Goal: Task Accomplishment & Management: Manage account settings

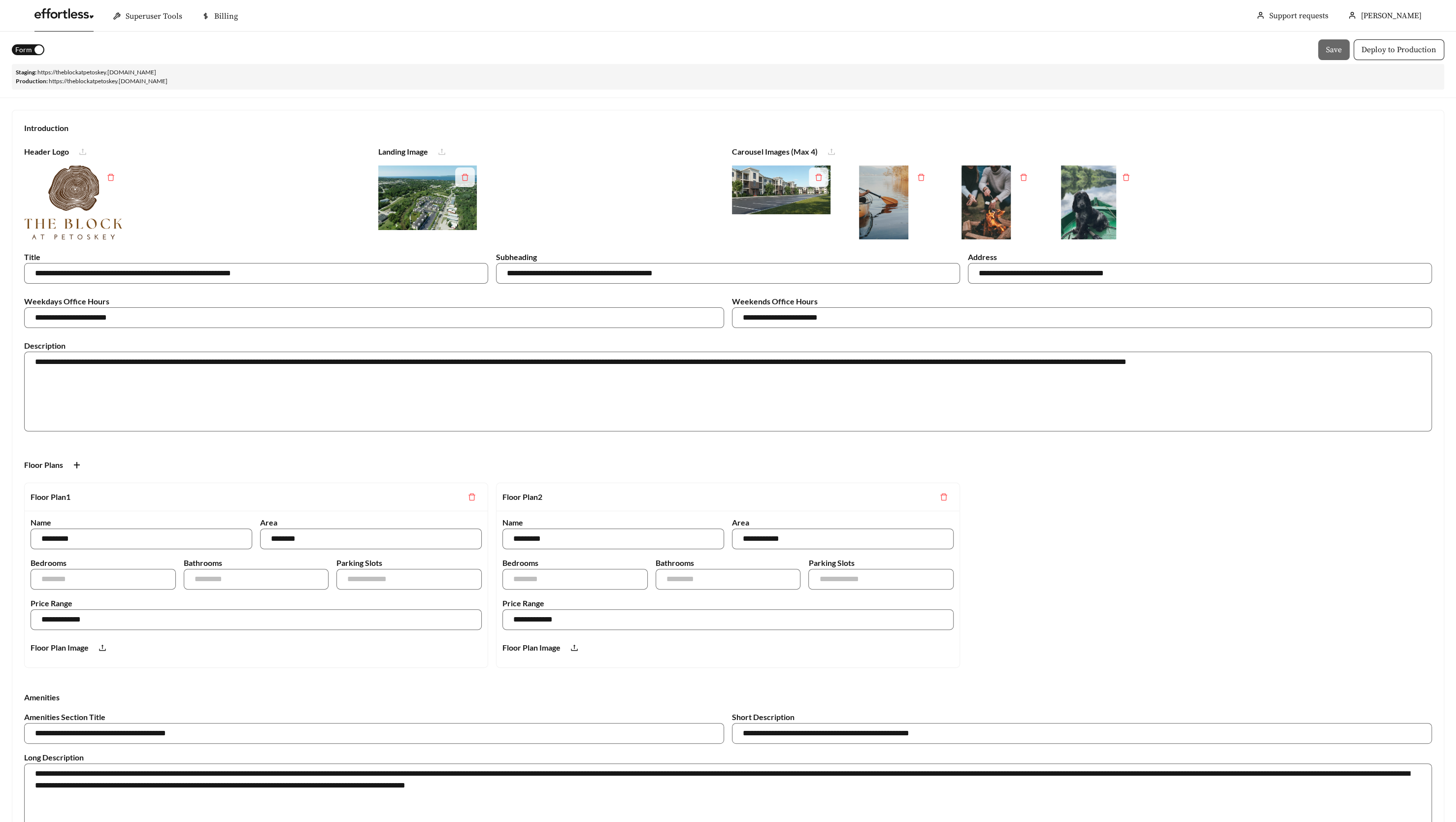
click at [78, 17] on link at bounding box center [64, 16] width 59 height 10
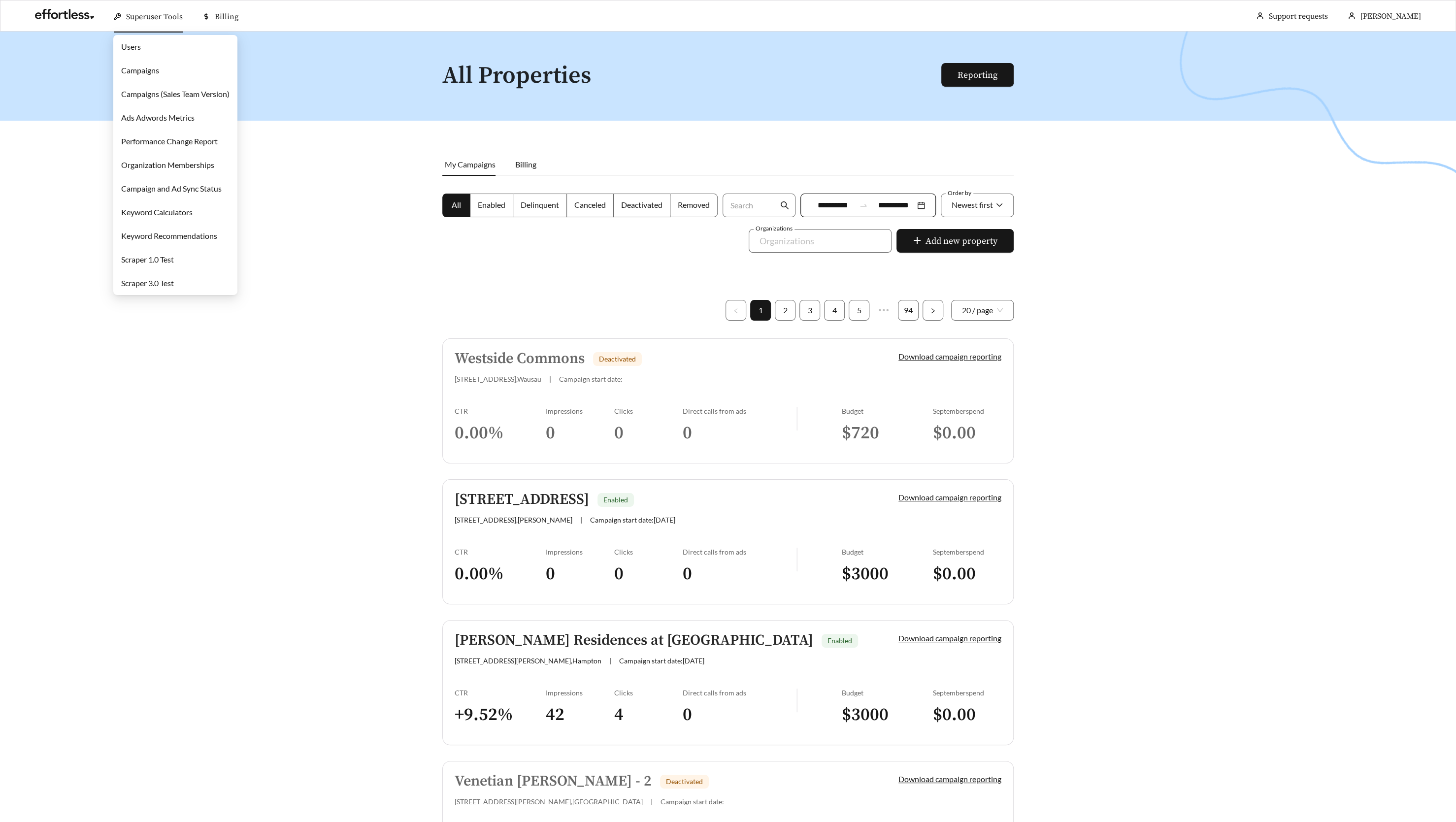
click at [158, 74] on link "Campaigns" at bounding box center [140, 70] width 38 height 9
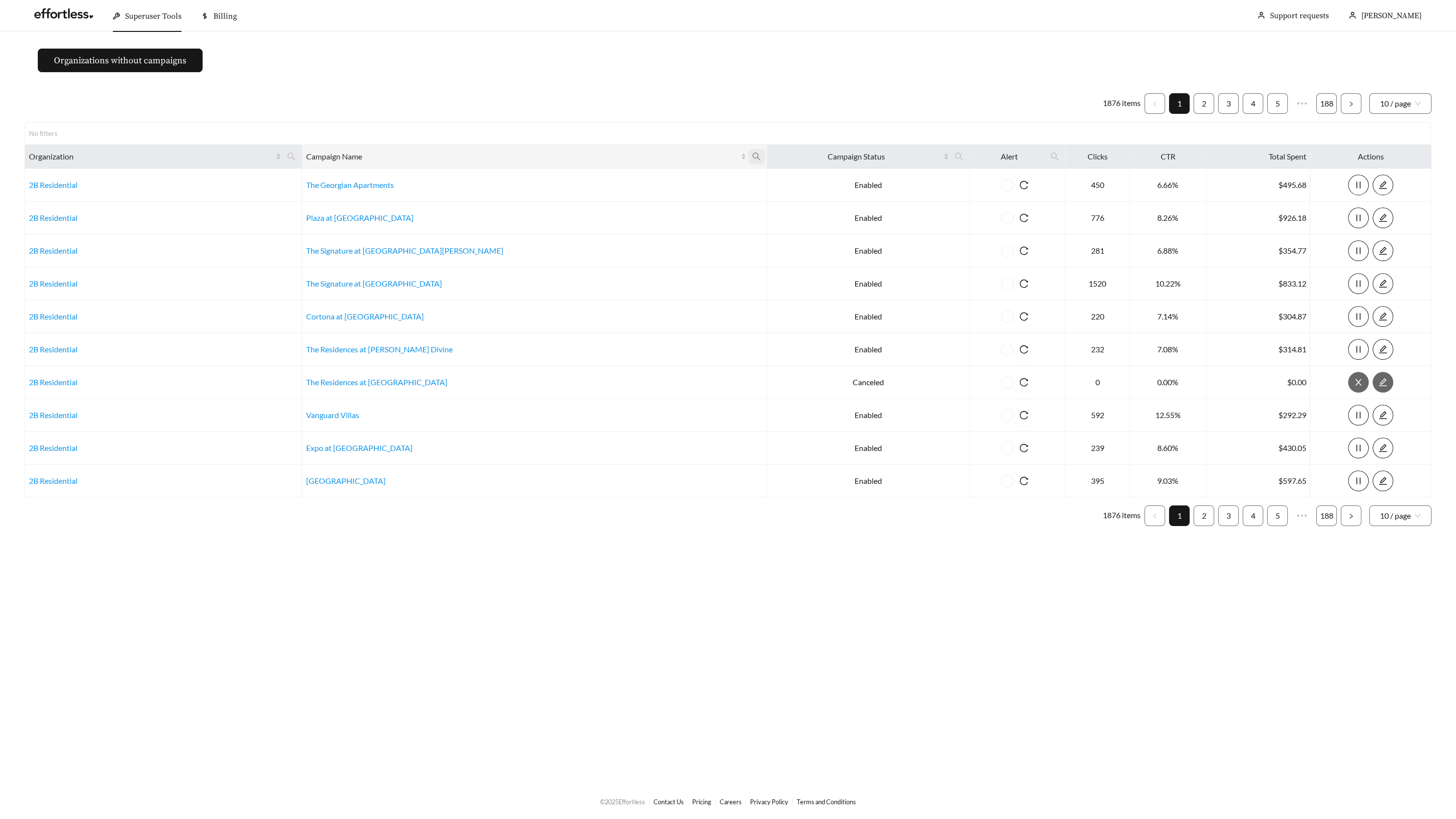
click at [752, 154] on icon "search" at bounding box center [757, 157] width 9 height 9
click at [581, 176] on input "text" at bounding box center [591, 180] width 100 height 20
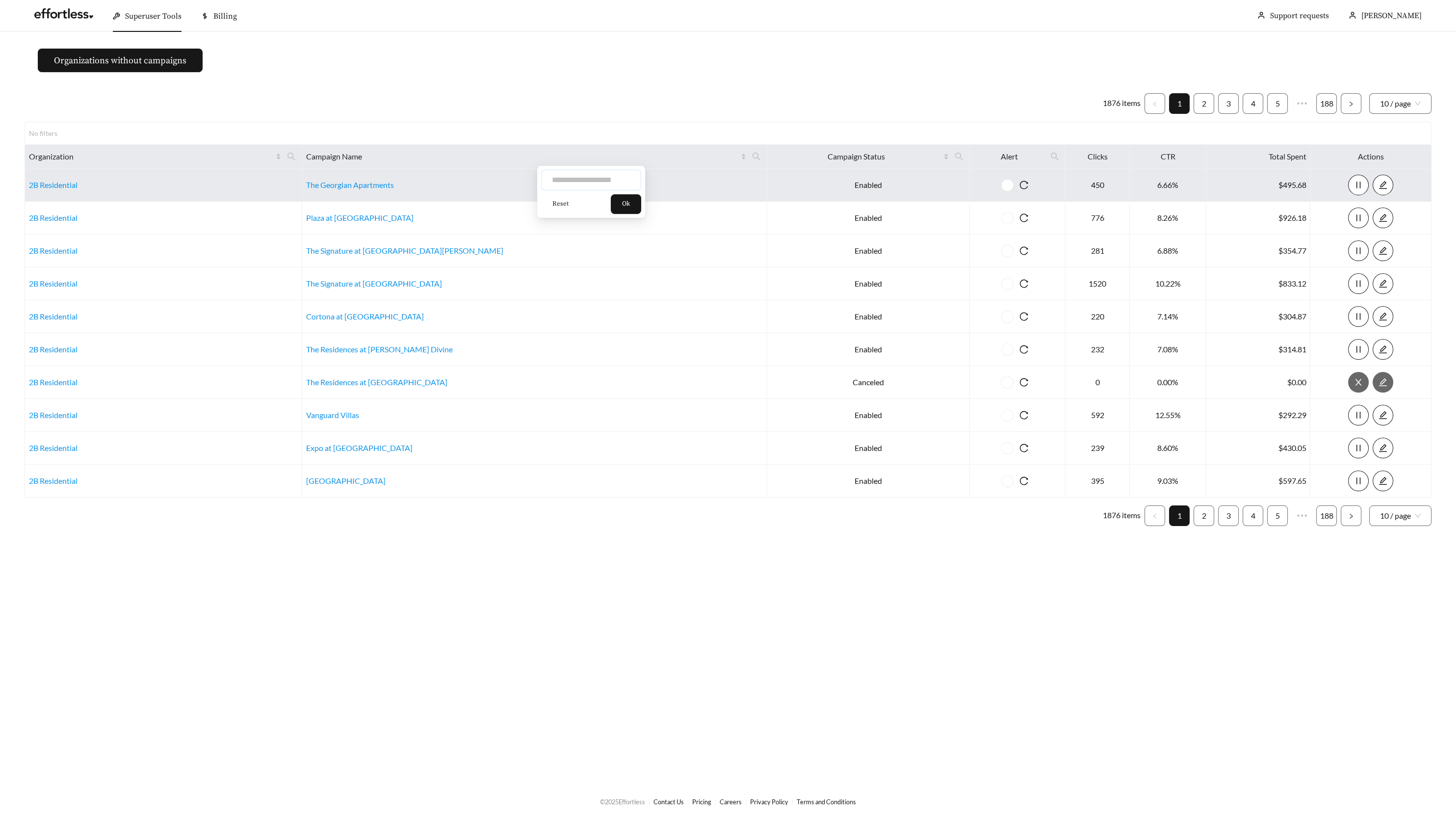
paste input "*****"
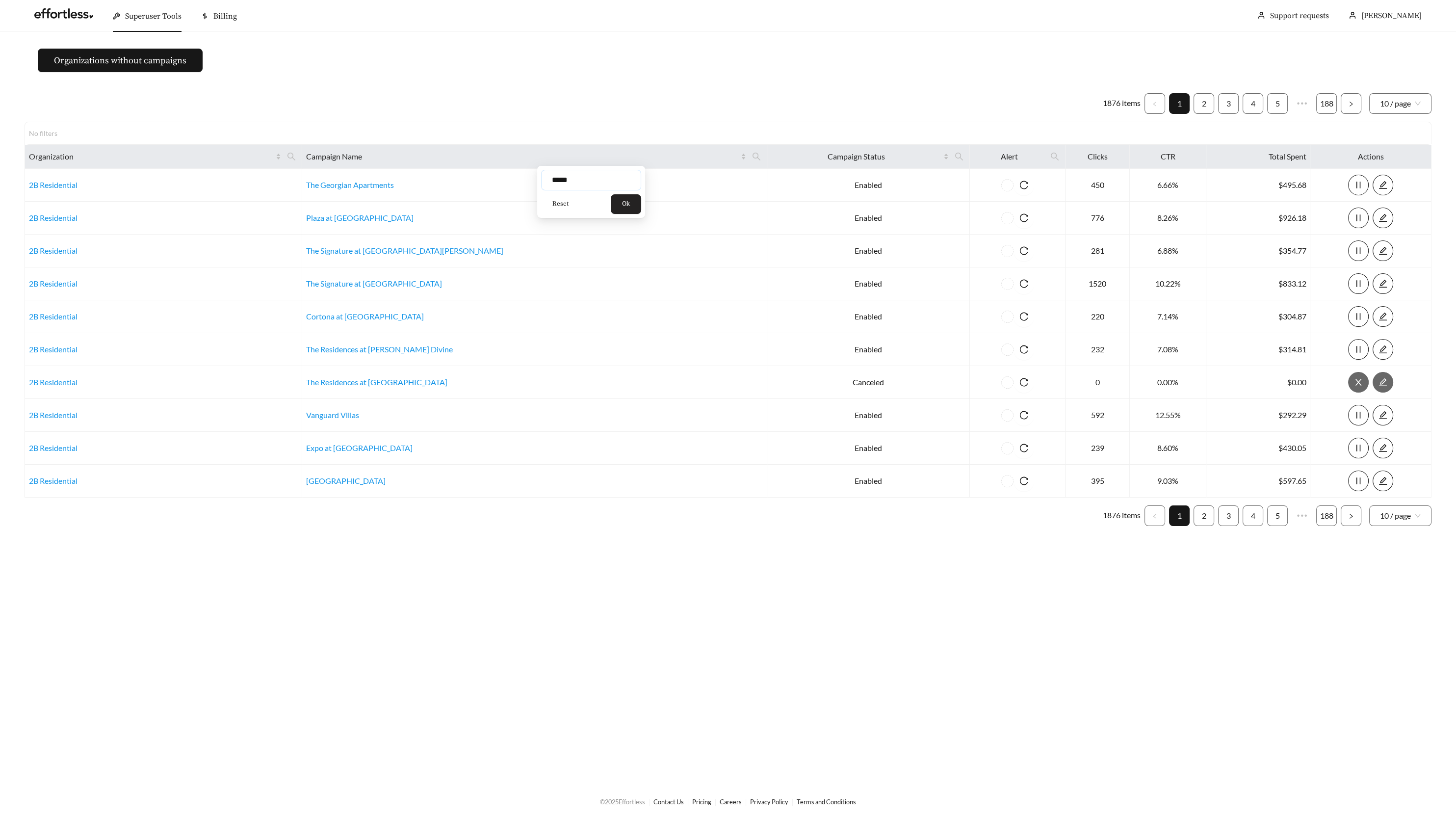
type input "*****"
click at [641, 203] on button "Ok" at bounding box center [626, 204] width 31 height 20
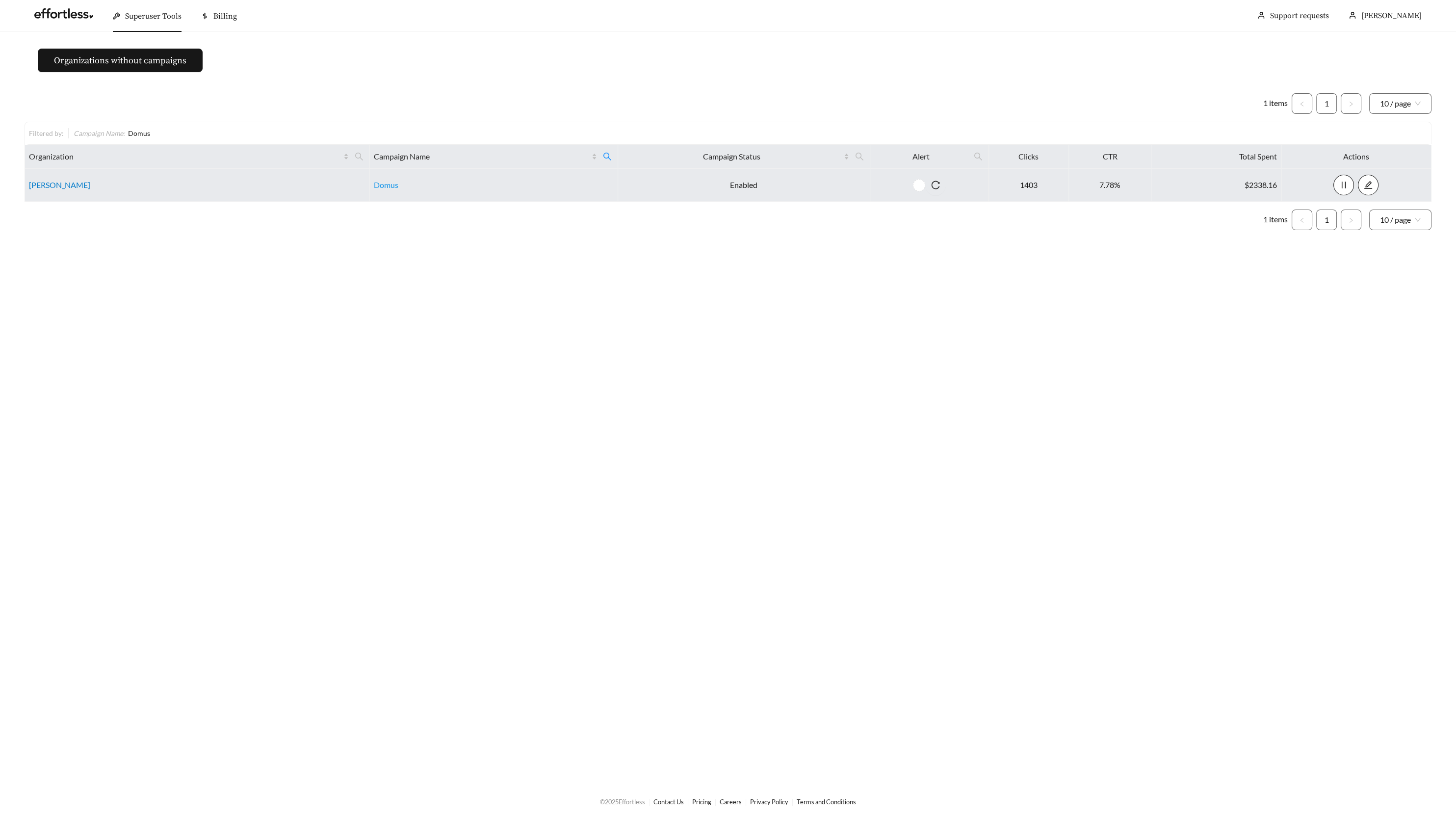
click at [48, 180] on link "[PERSON_NAME]" at bounding box center [59, 185] width 61 height 9
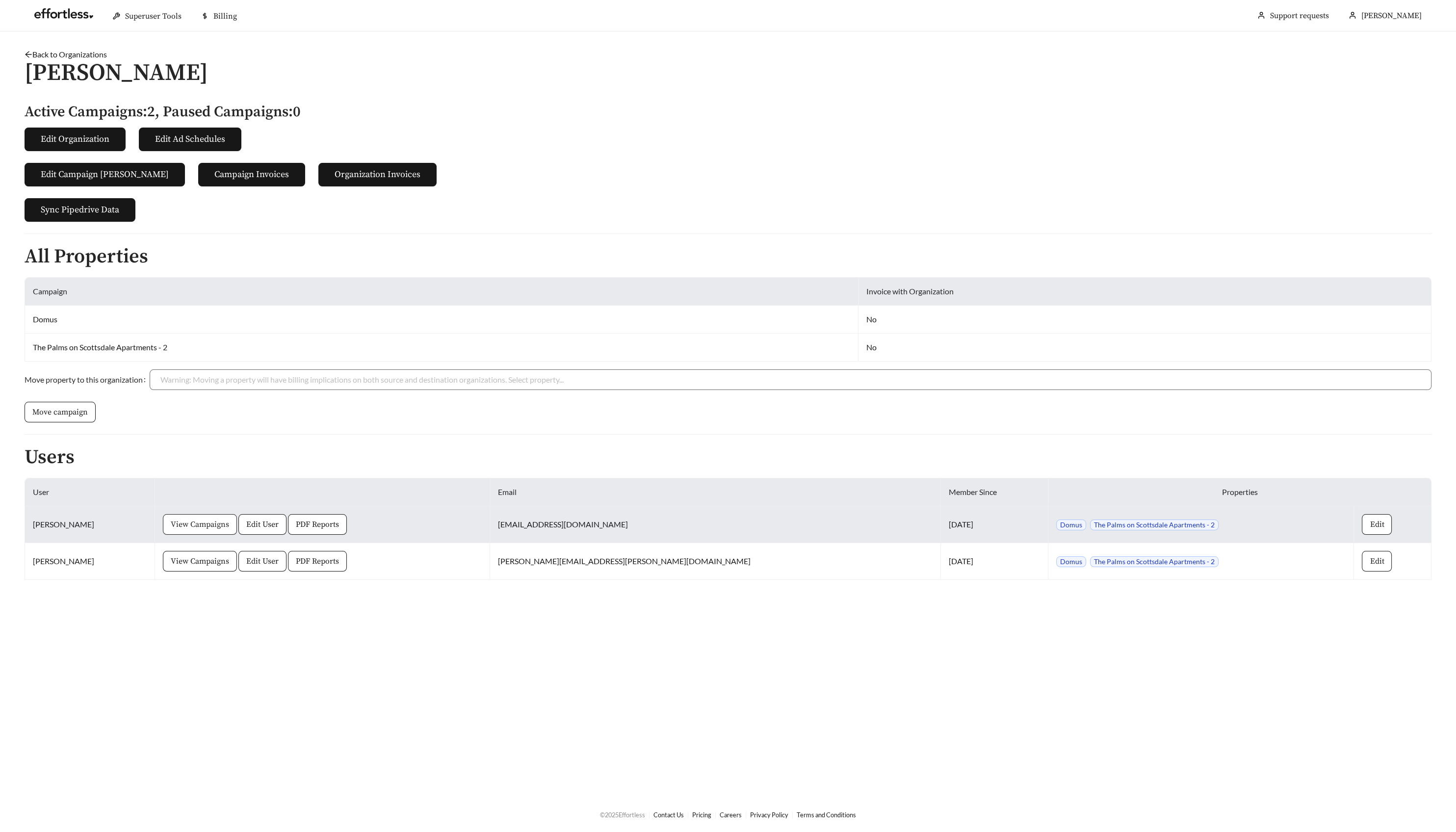
click at [221, 524] on span "View Campaigns" at bounding box center [200, 524] width 58 height 12
click at [1105, 511] on td "Domus The Palms on Scottsdale Apartments - 2" at bounding box center [1201, 525] width 306 height 37
click at [1101, 520] on span "The Palms on Scottsdale Apartments - 2" at bounding box center [1154, 525] width 128 height 11
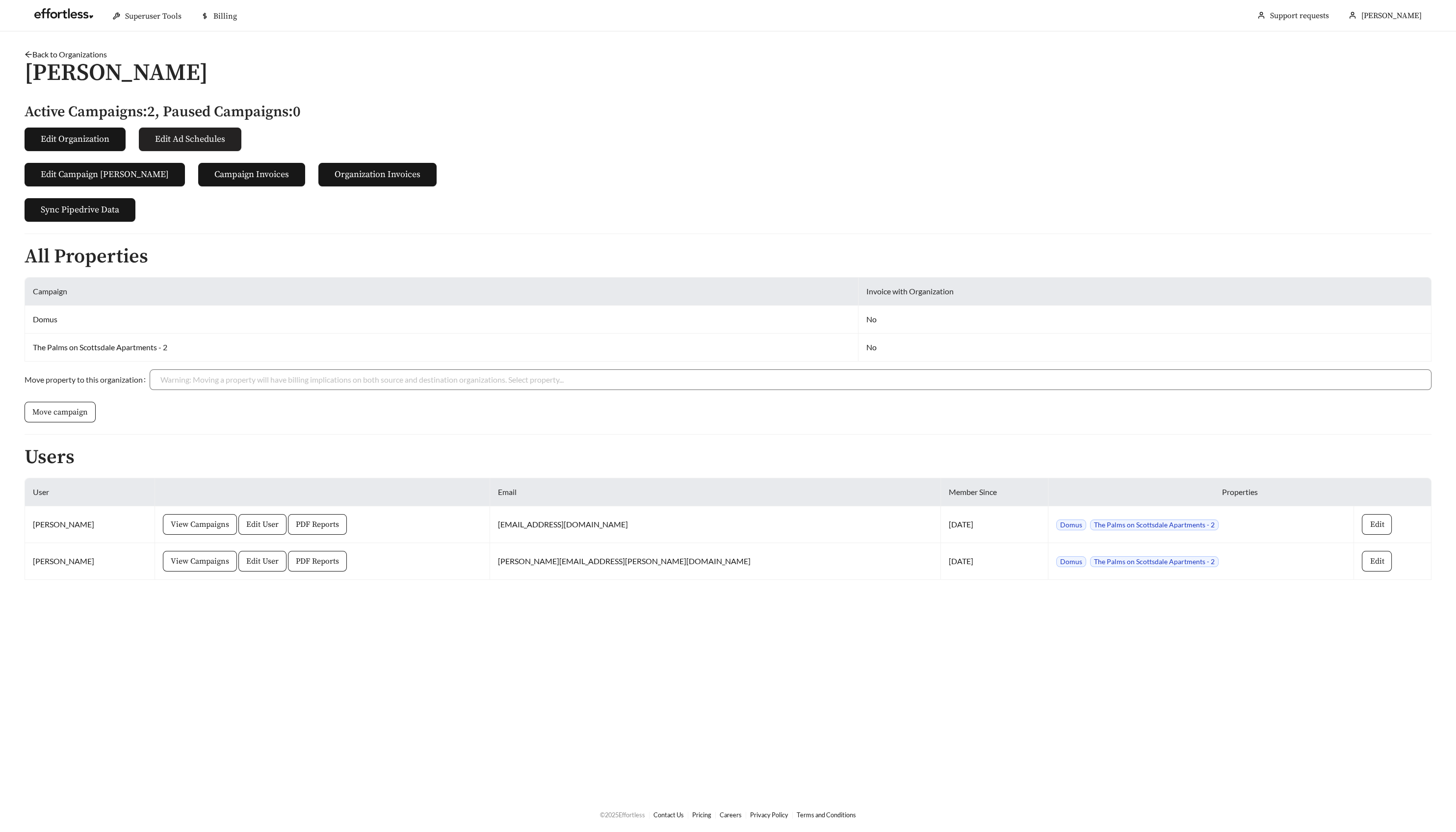
click at [212, 145] on button "Edit Ad Schedules" at bounding box center [190, 140] width 102 height 24
click at [214, 170] on span "Campaign Invoices" at bounding box center [252, 174] width 75 height 13
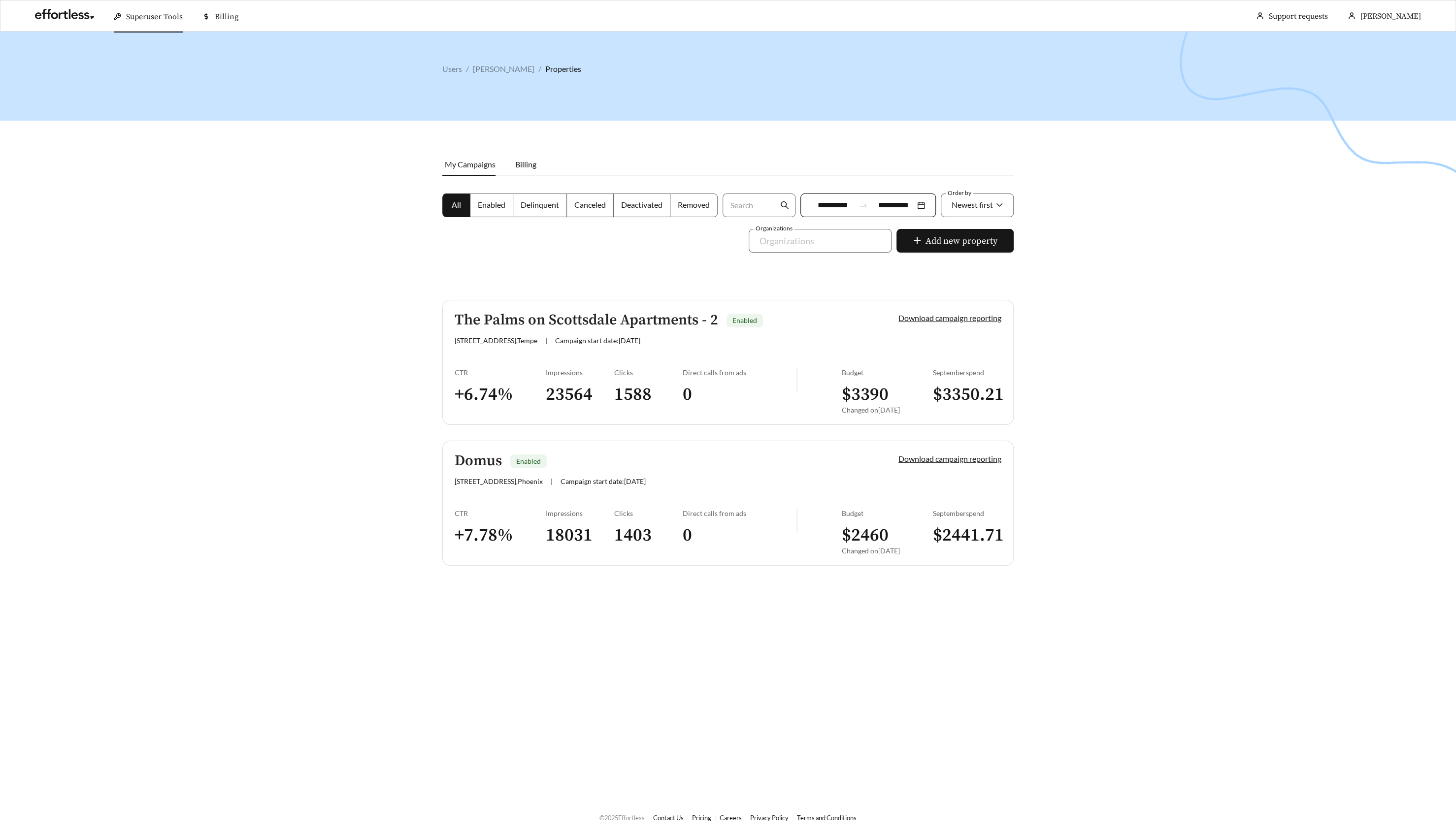
click at [489, 459] on h5 "Domus" at bounding box center [478, 461] width 47 height 16
click at [583, 313] on h5 "The Palms on Scottsdale Apartments - 2" at bounding box center [586, 320] width 263 height 16
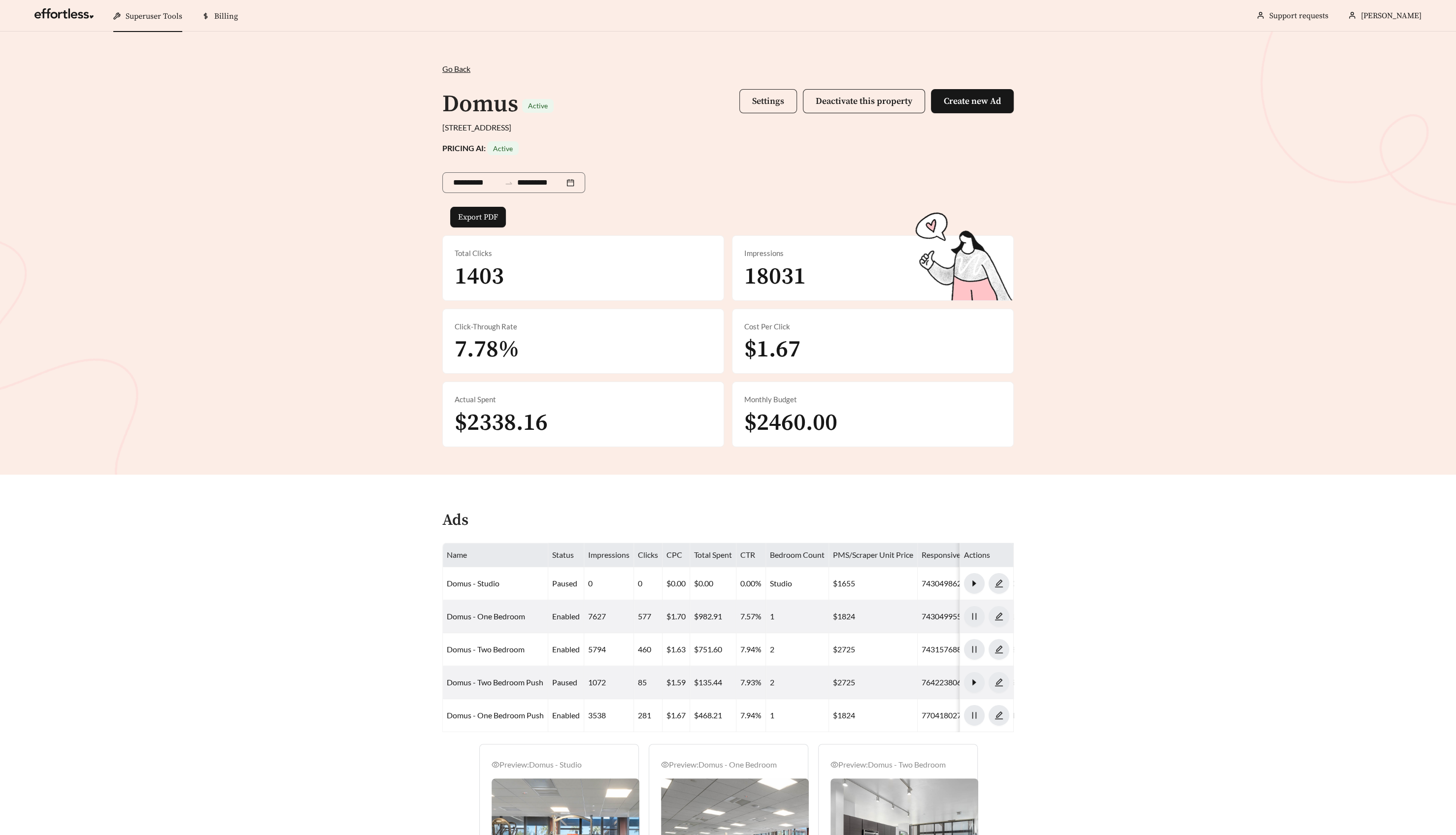
click at [769, 103] on span "Settings" at bounding box center [768, 101] width 32 height 11
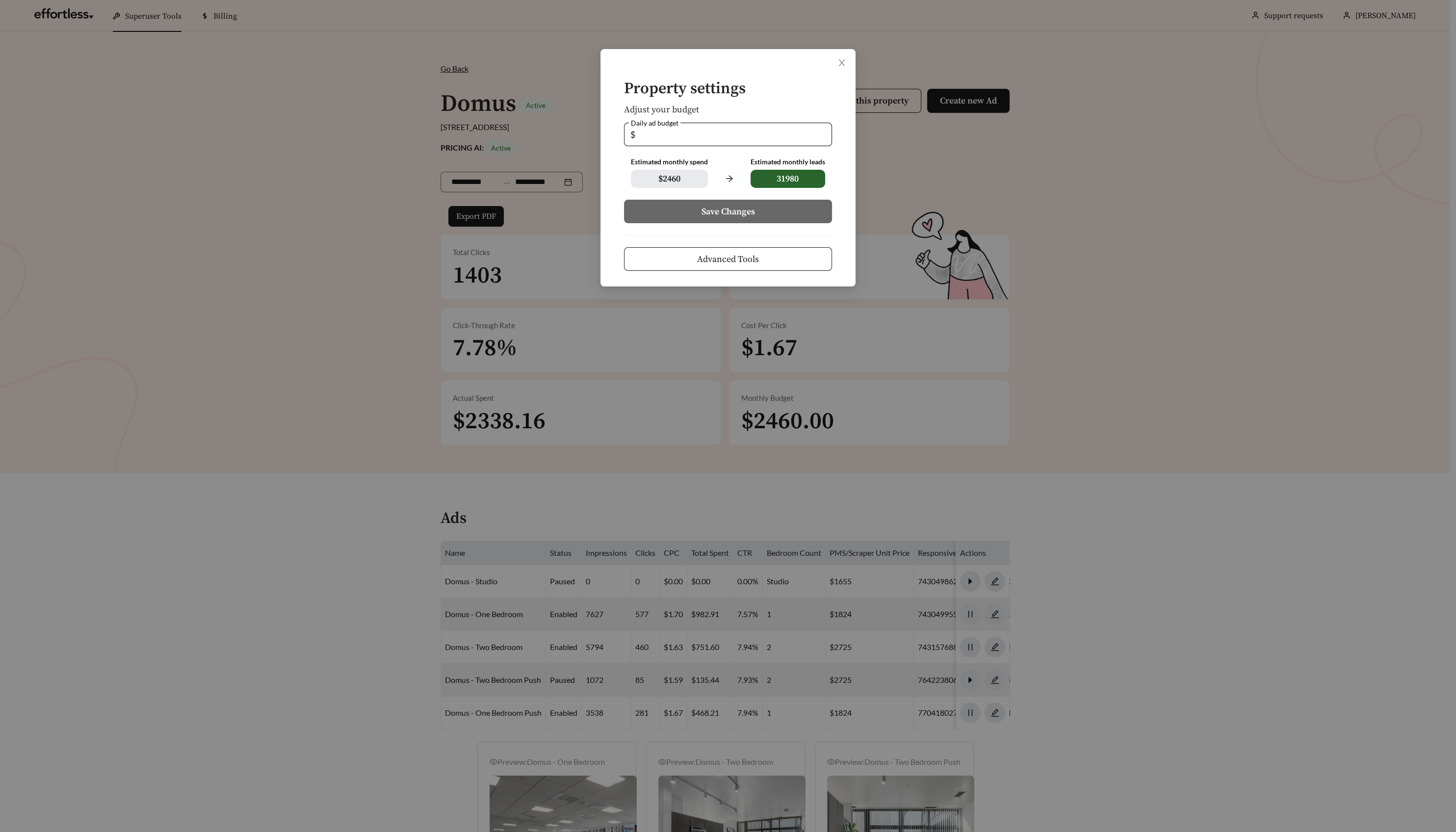
click at [725, 258] on span "Advanced Tools" at bounding box center [727, 259] width 62 height 13
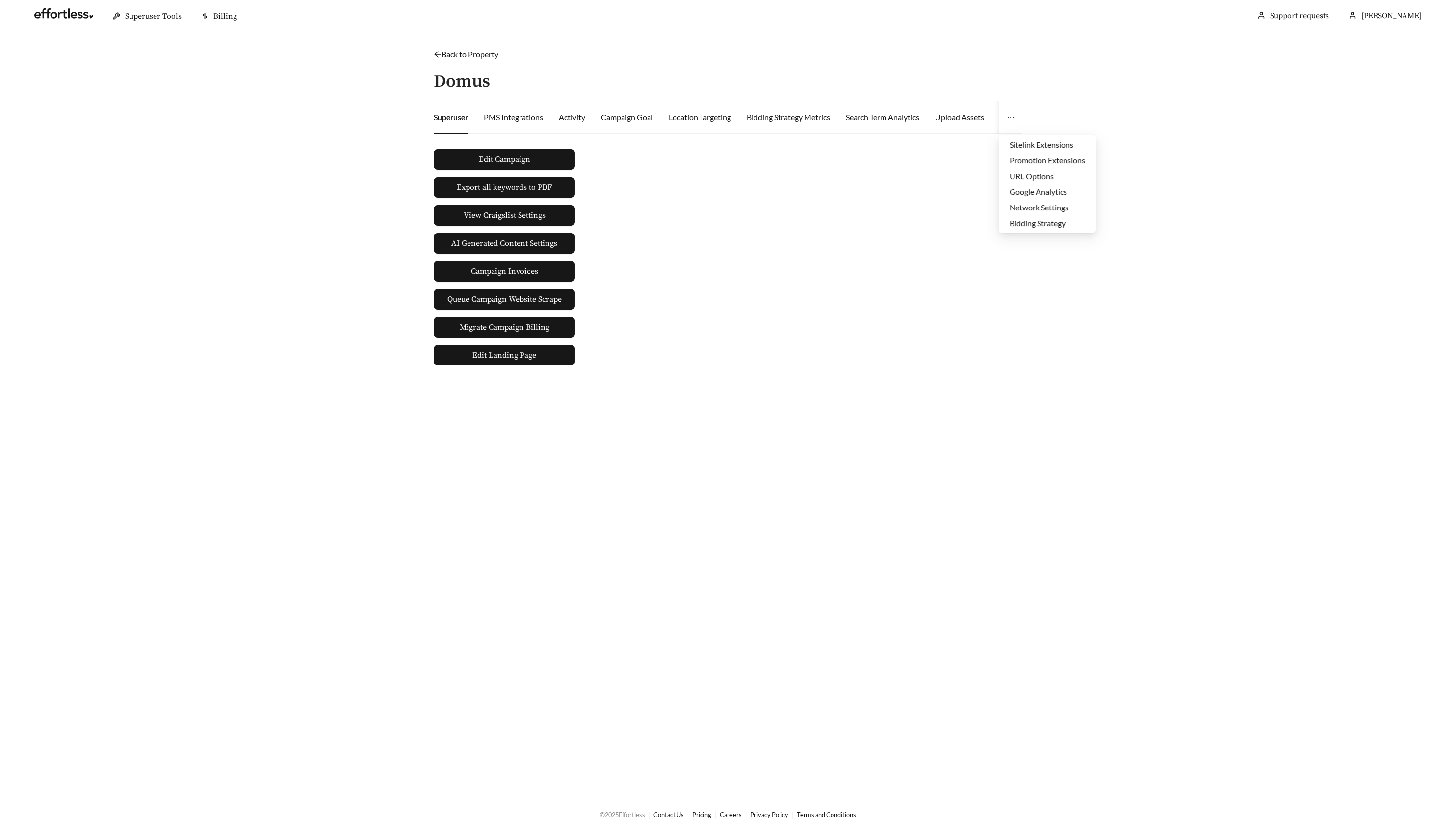
click at [1012, 118] on icon "ellipsis" at bounding box center [1011, 117] width 8 height 8
click at [644, 223] on div "Edit Campaign Export all keywords to PDF View Craigslist Settings AI Generated …" at bounding box center [727, 254] width 596 height 224
click at [507, 154] on span "Edit Campaign" at bounding box center [504, 159] width 51 height 12
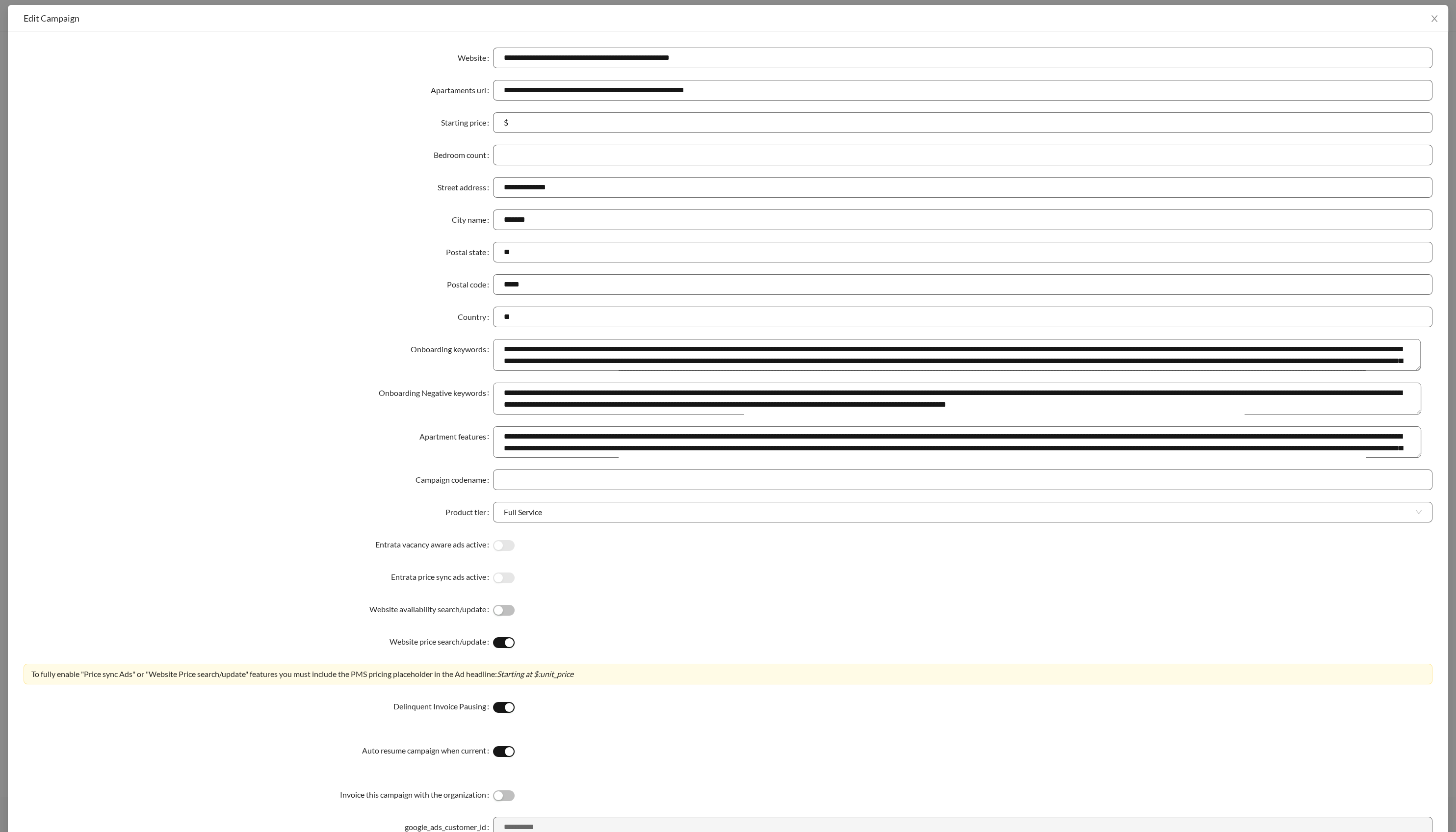
scroll to position [6, 0]
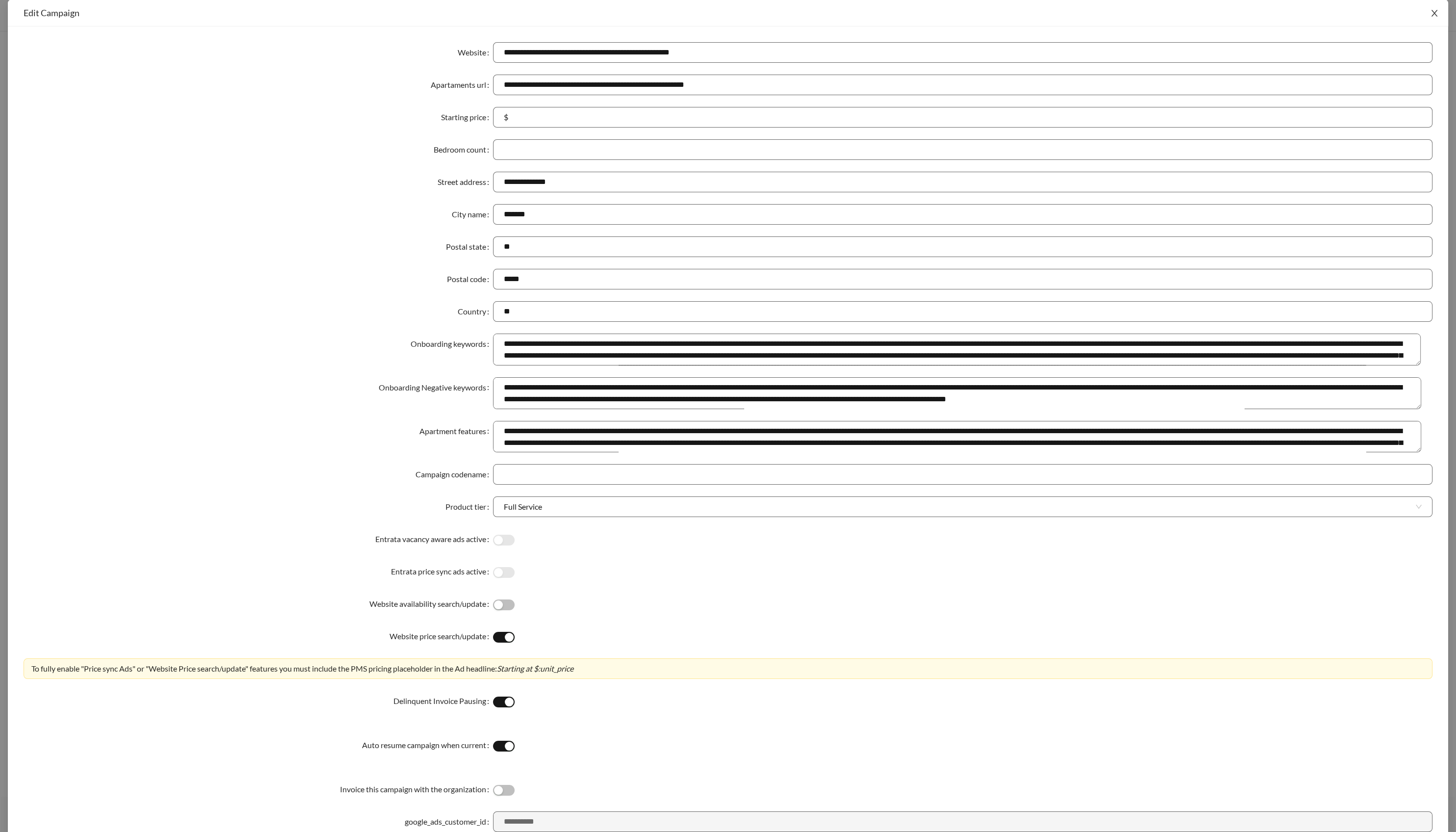
click at [1430, 14] on icon "close" at bounding box center [1435, 14] width 9 height 9
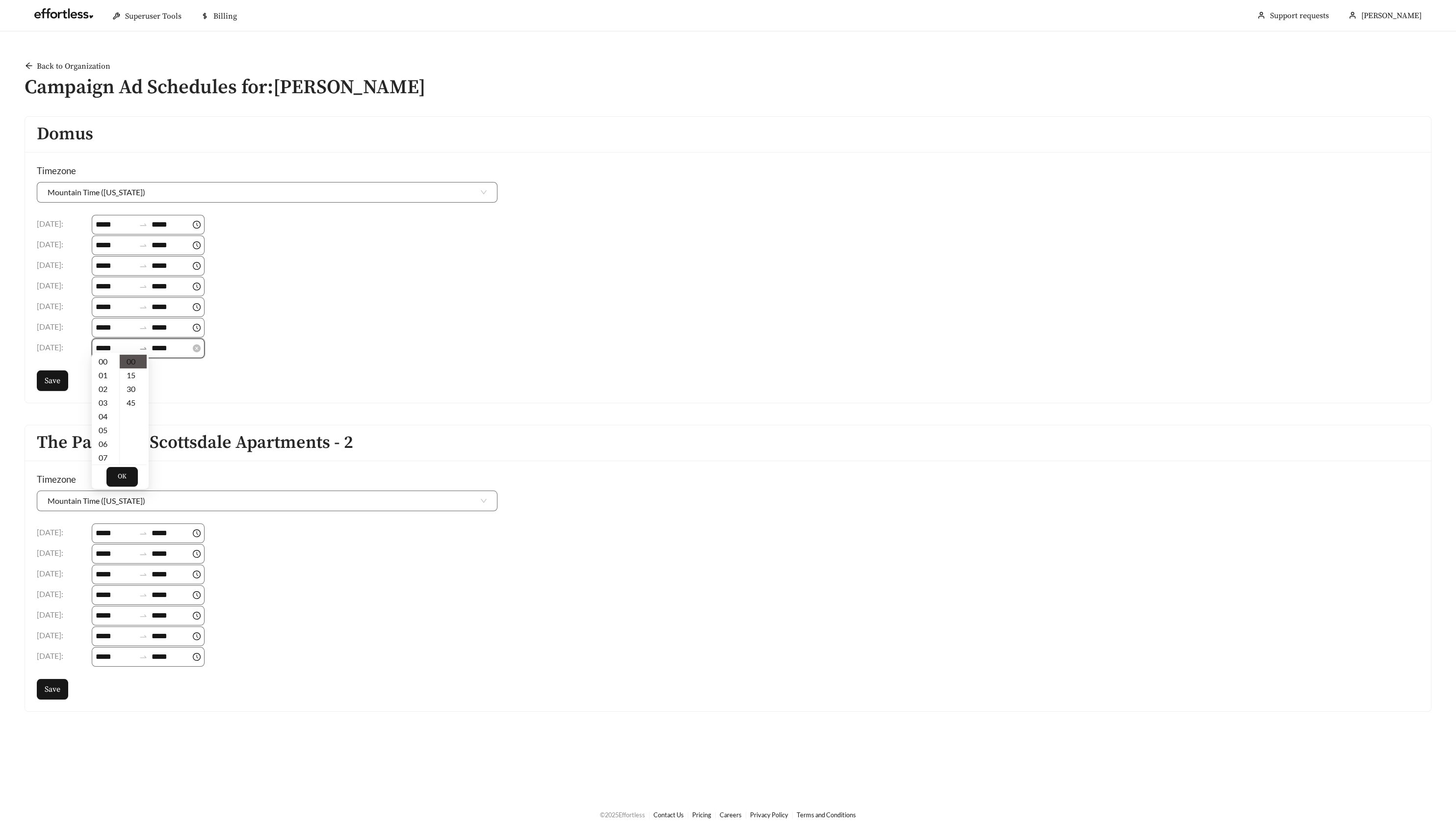
scroll to position [124, 0]
drag, startPoint x: 108, startPoint y: 339, endPoint x: 436, endPoint y: 367, distance: 329.2
click at [436, 367] on div "Timezone Mountain Time (Arizona) Monday : ***** ***** Tuesday : ***** ***** Wed…" at bounding box center [727, 278] width 1406 height 251
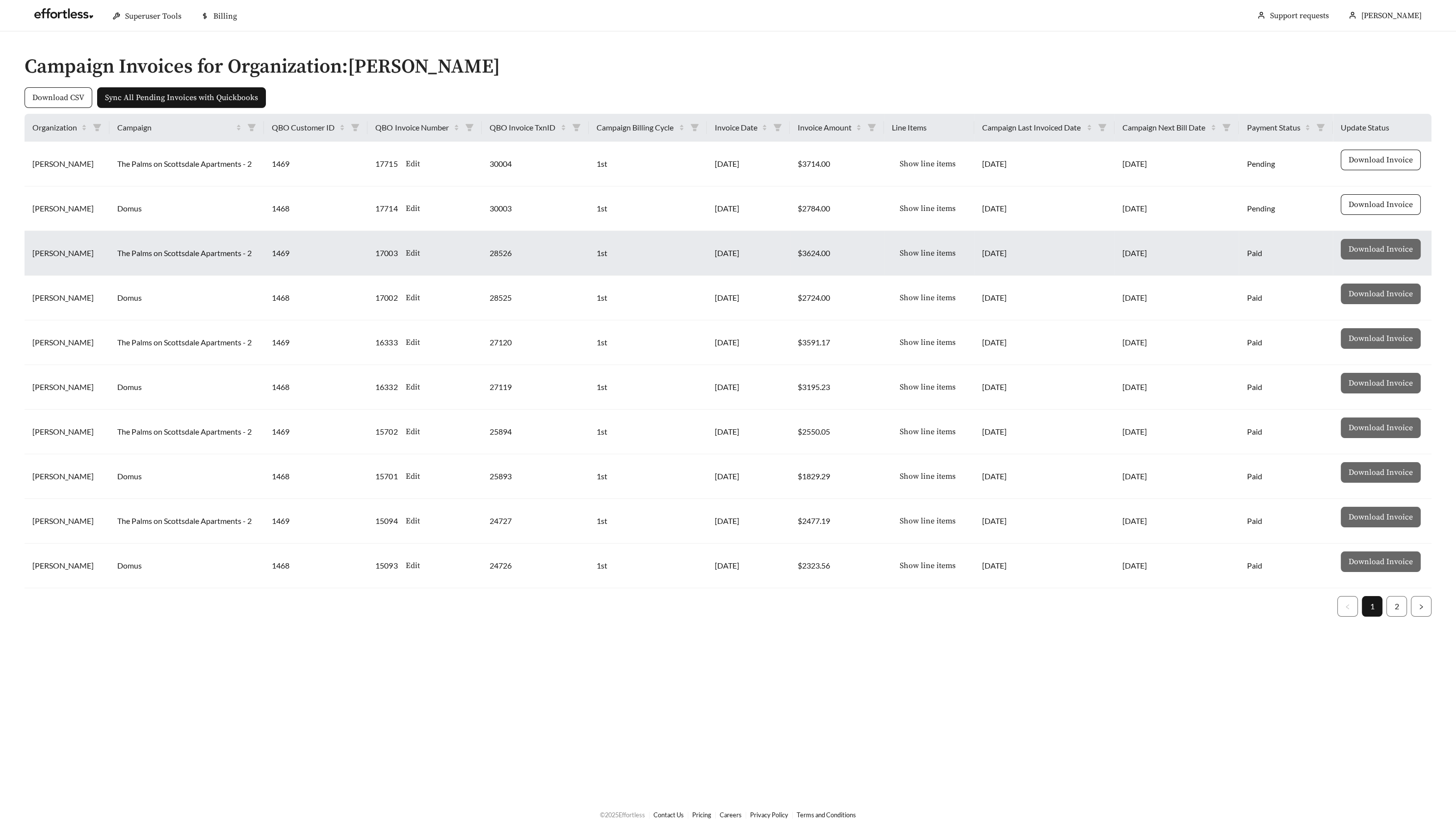
click at [918, 253] on span "Show line items" at bounding box center [928, 253] width 56 height 12
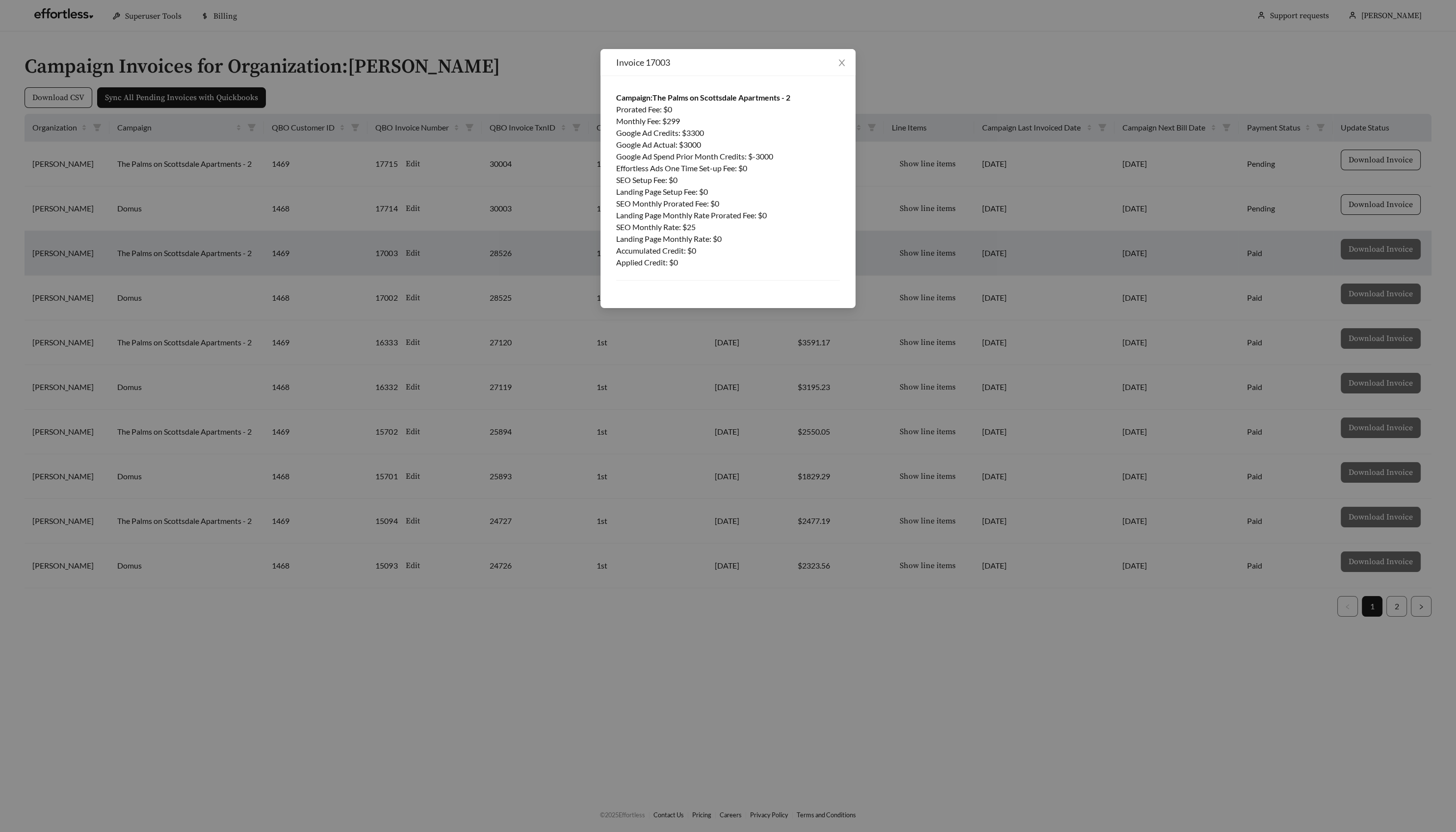
click at [922, 256] on div "Invoice 17003 Campaign: The Palms on Scottsdale Apartments - 2 Prorated Fee : $…" at bounding box center [728, 416] width 1456 height 832
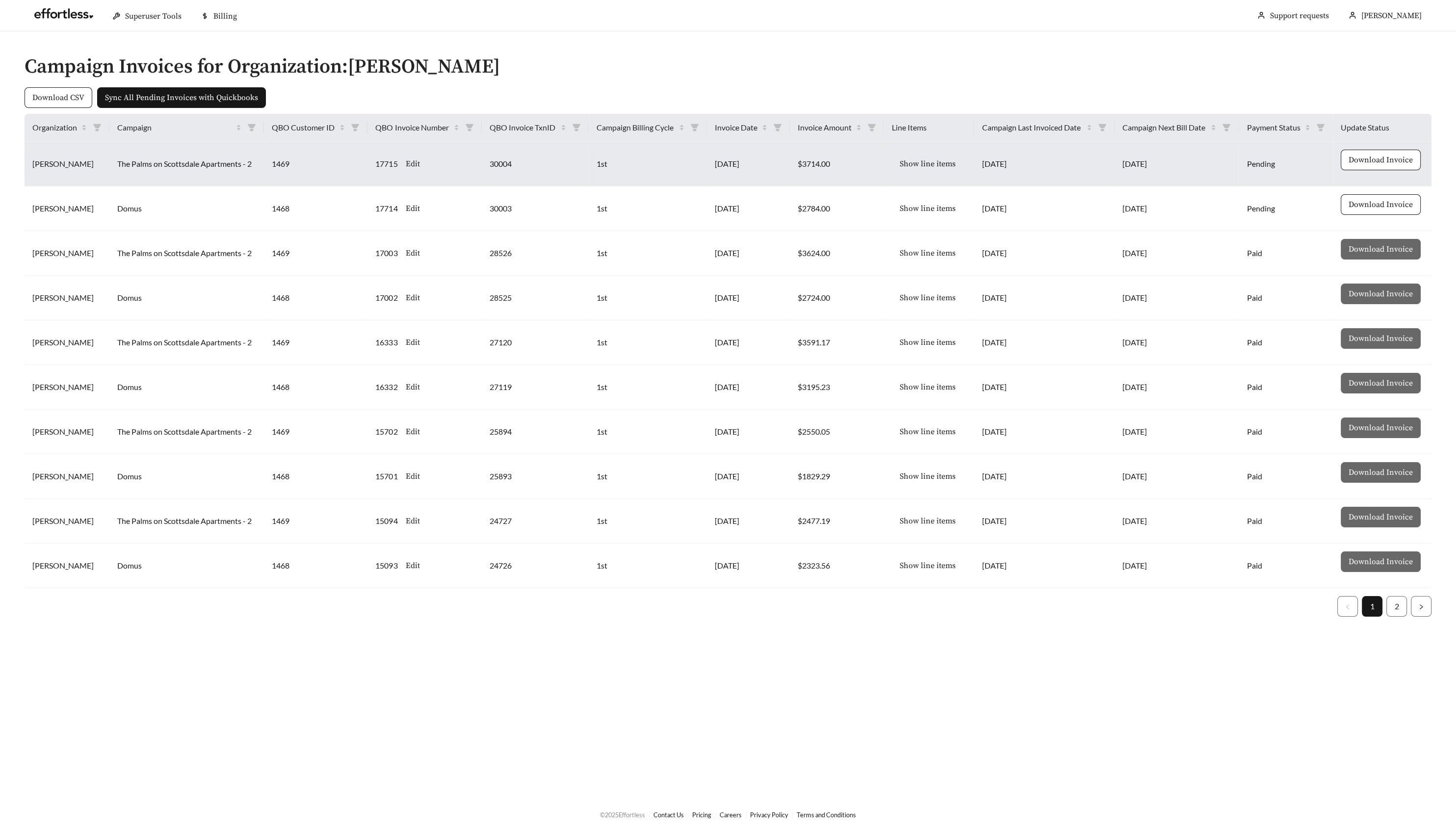
click at [930, 167] on span "Show line items" at bounding box center [928, 163] width 56 height 12
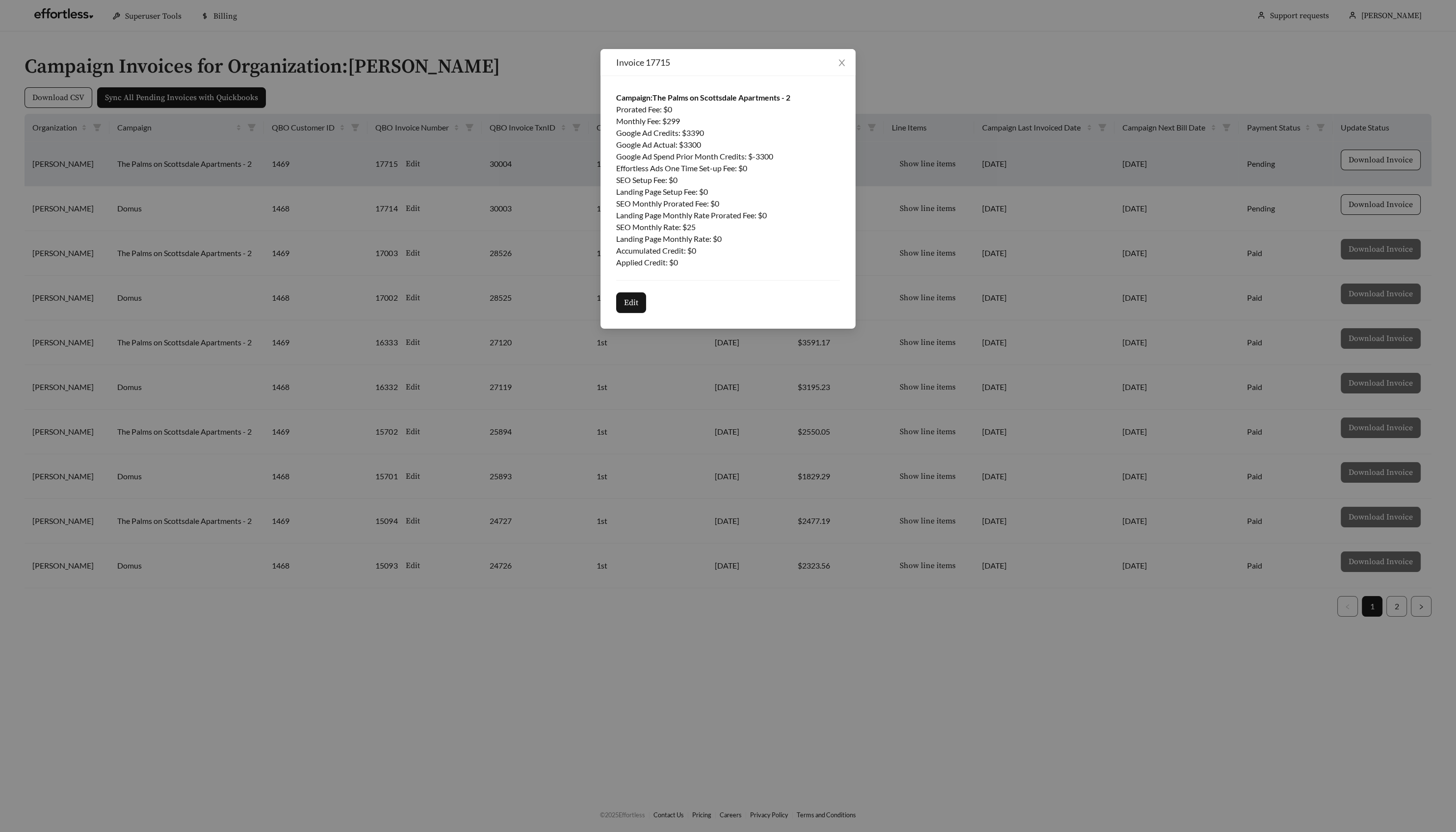
click at [930, 167] on div "Invoice 17715 Campaign: The Palms on Scottsdale Apartments - 2 Prorated Fee : $…" at bounding box center [728, 416] width 1456 height 832
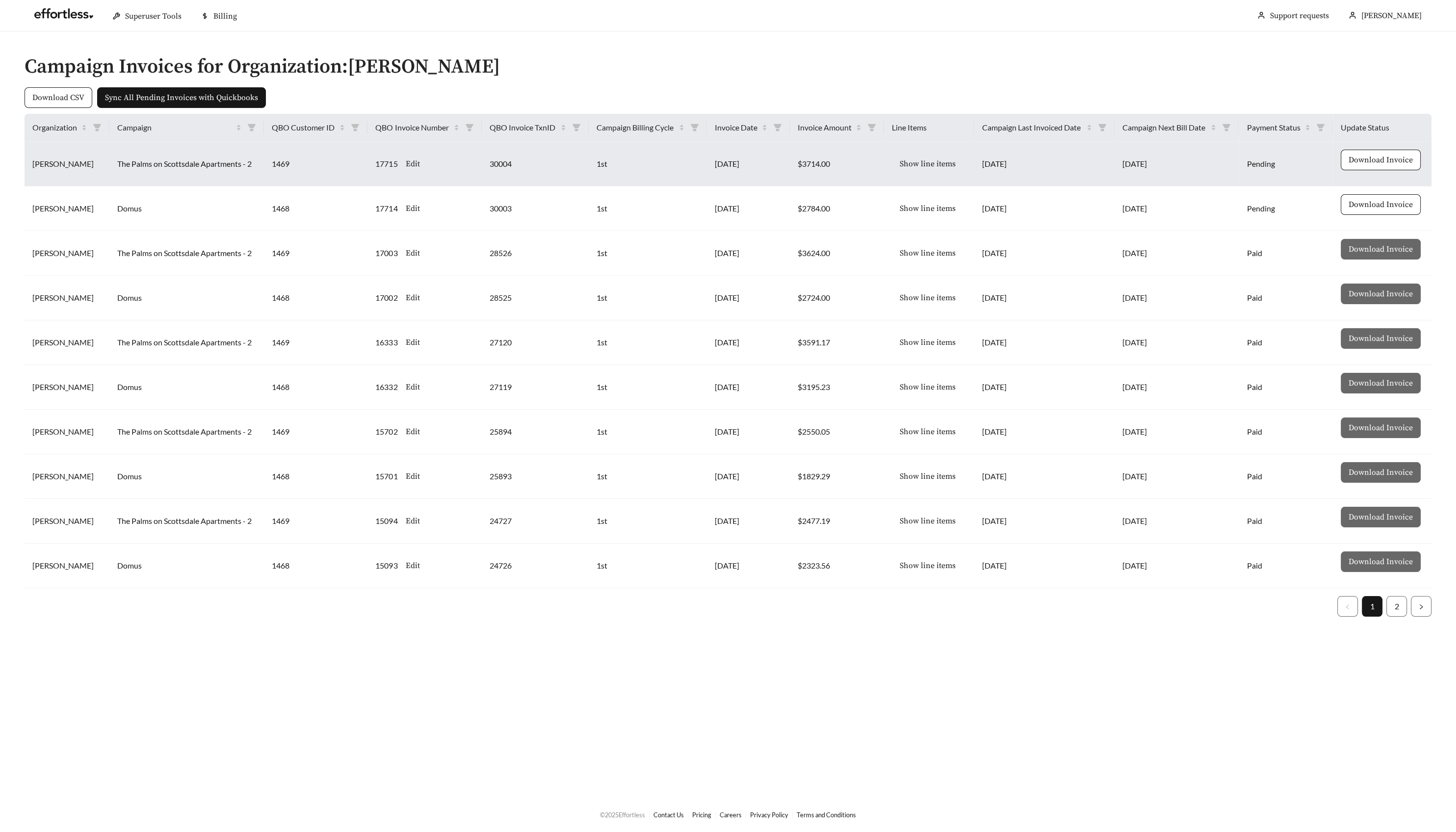
click at [934, 156] on button "Show line items" at bounding box center [928, 164] width 72 height 20
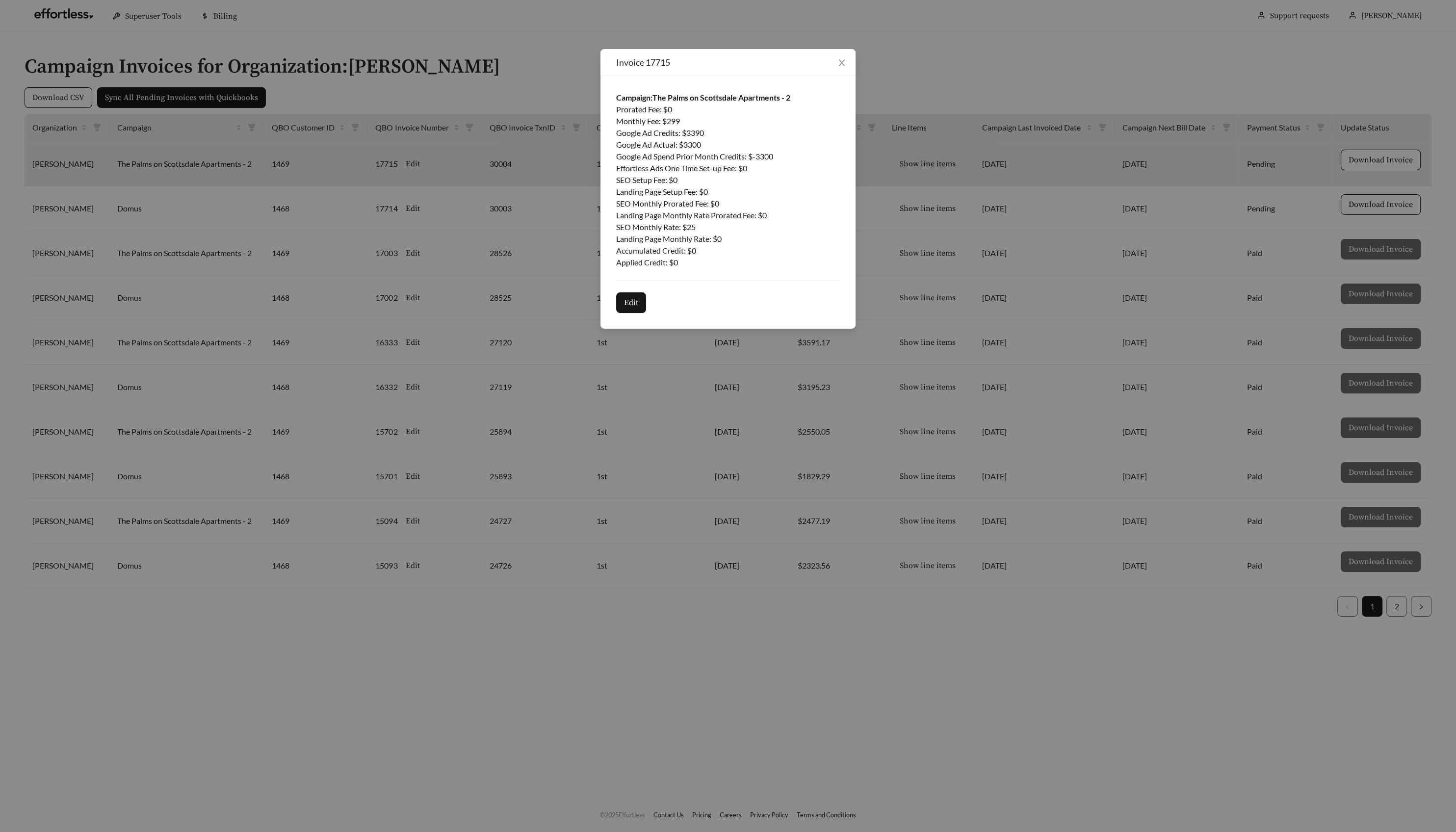
click at [929, 169] on div "Invoice 17715 Campaign: The Palms on Scottsdale Apartments - 2 Prorated Fee : $…" at bounding box center [728, 416] width 1456 height 832
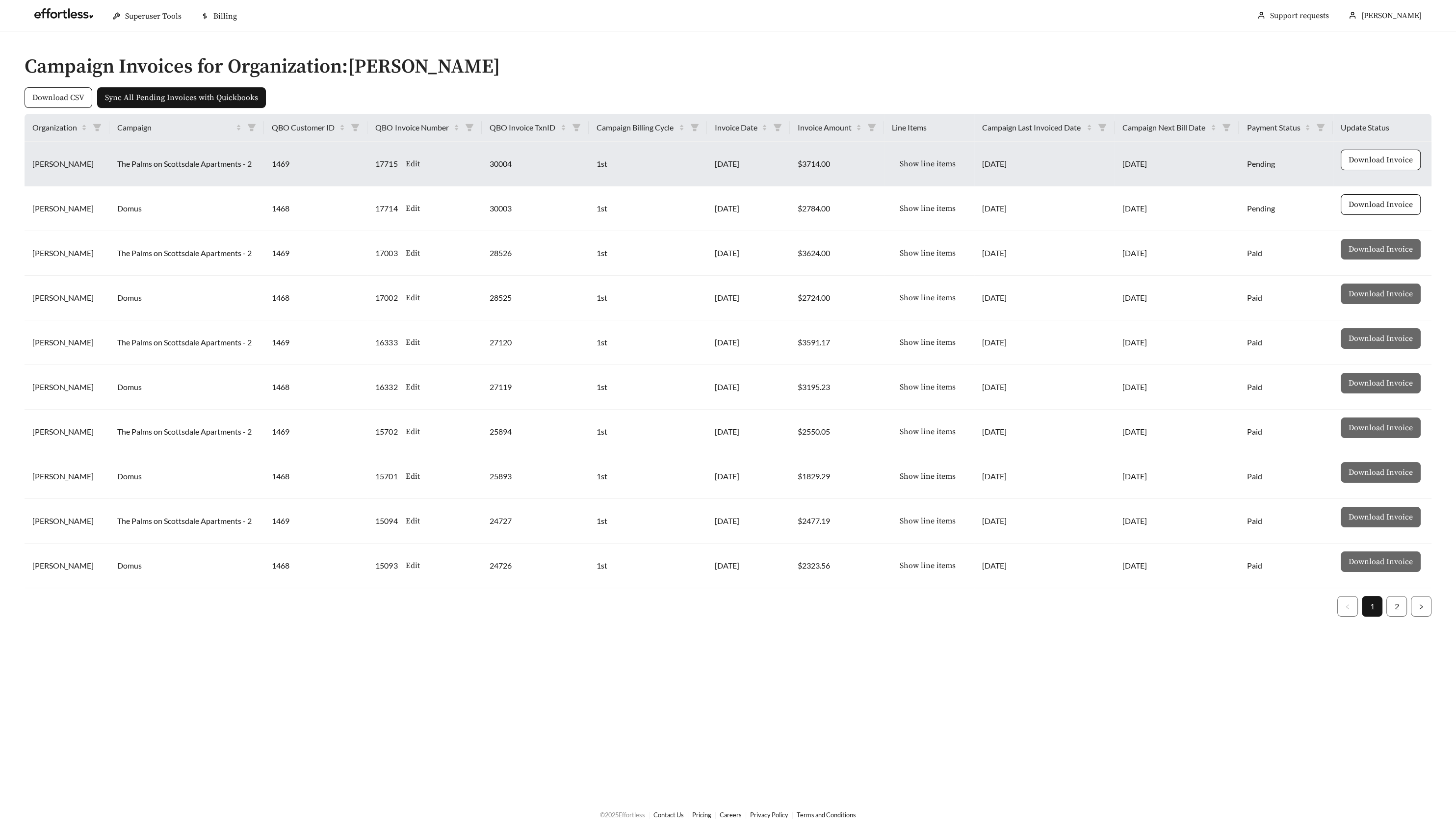
click at [929, 169] on button "Show line items" at bounding box center [928, 164] width 72 height 20
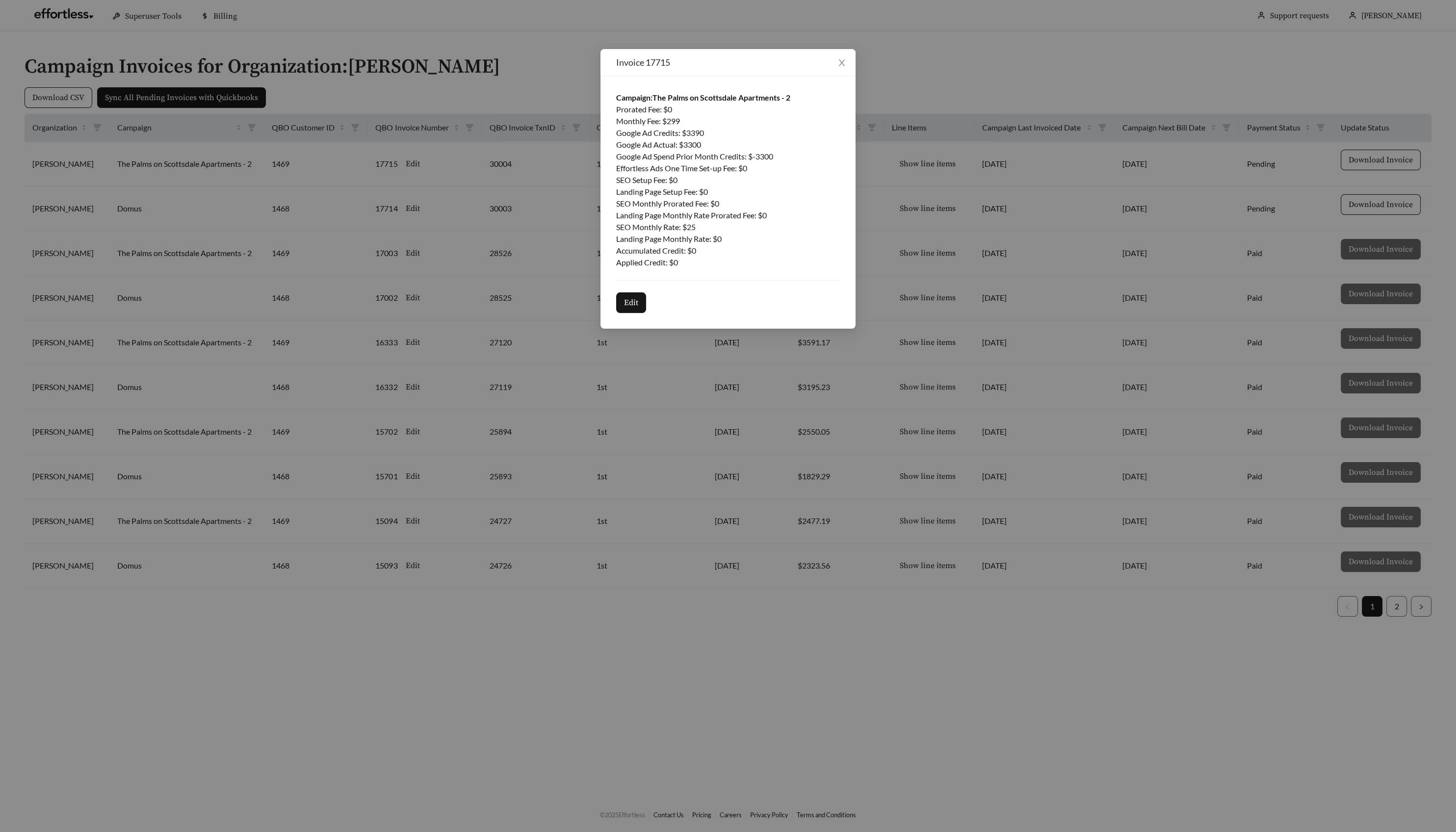
click at [749, 110] on div "Prorated Fee : $ 0" at bounding box center [728, 109] width 224 height 12
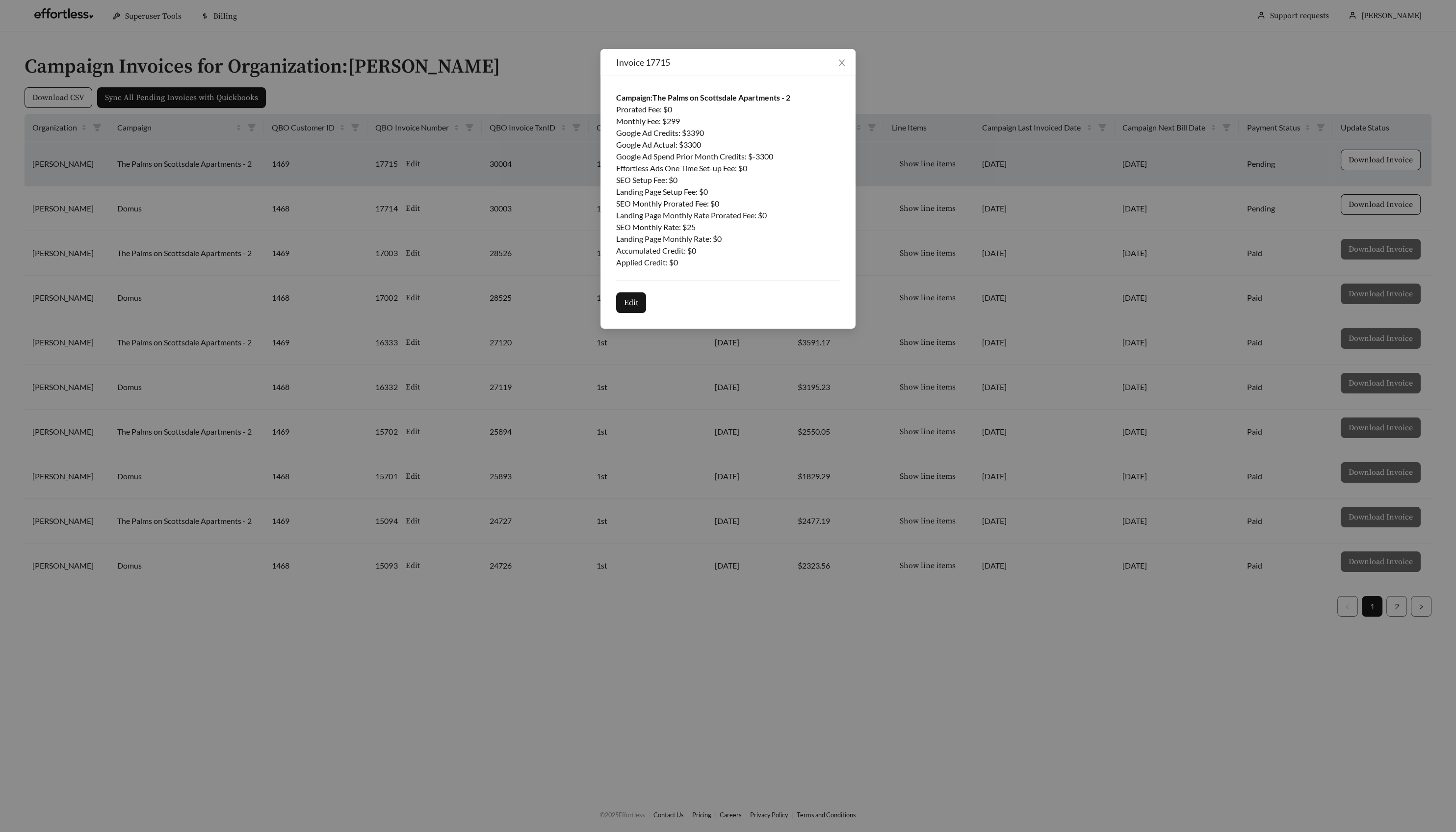
click at [965, 107] on div "Invoice 17715 Campaign: The Palms on Scottsdale Apartments - 2 Prorated Fee : $…" at bounding box center [728, 416] width 1456 height 832
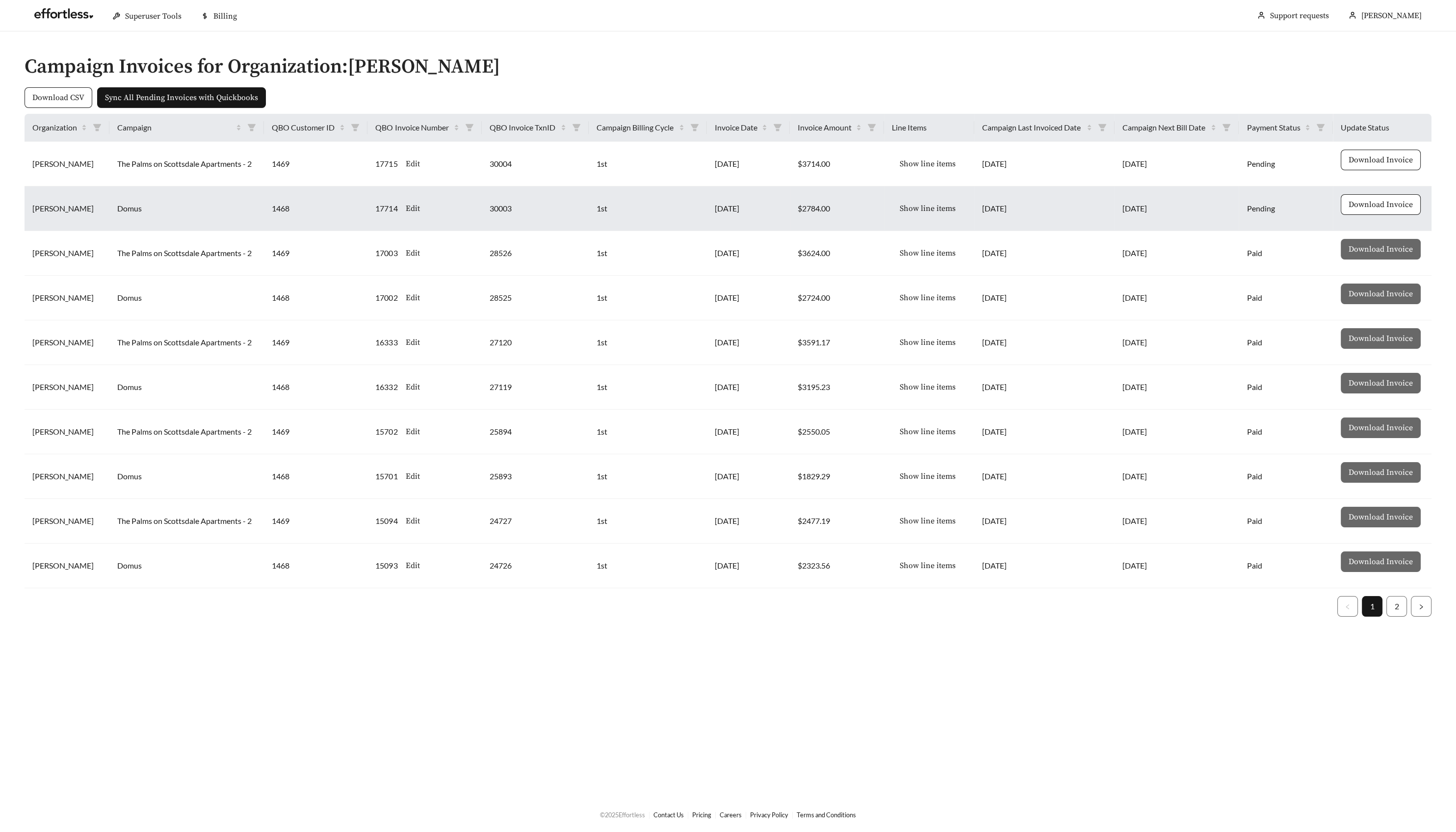
click at [940, 205] on span "Show line items" at bounding box center [928, 208] width 56 height 12
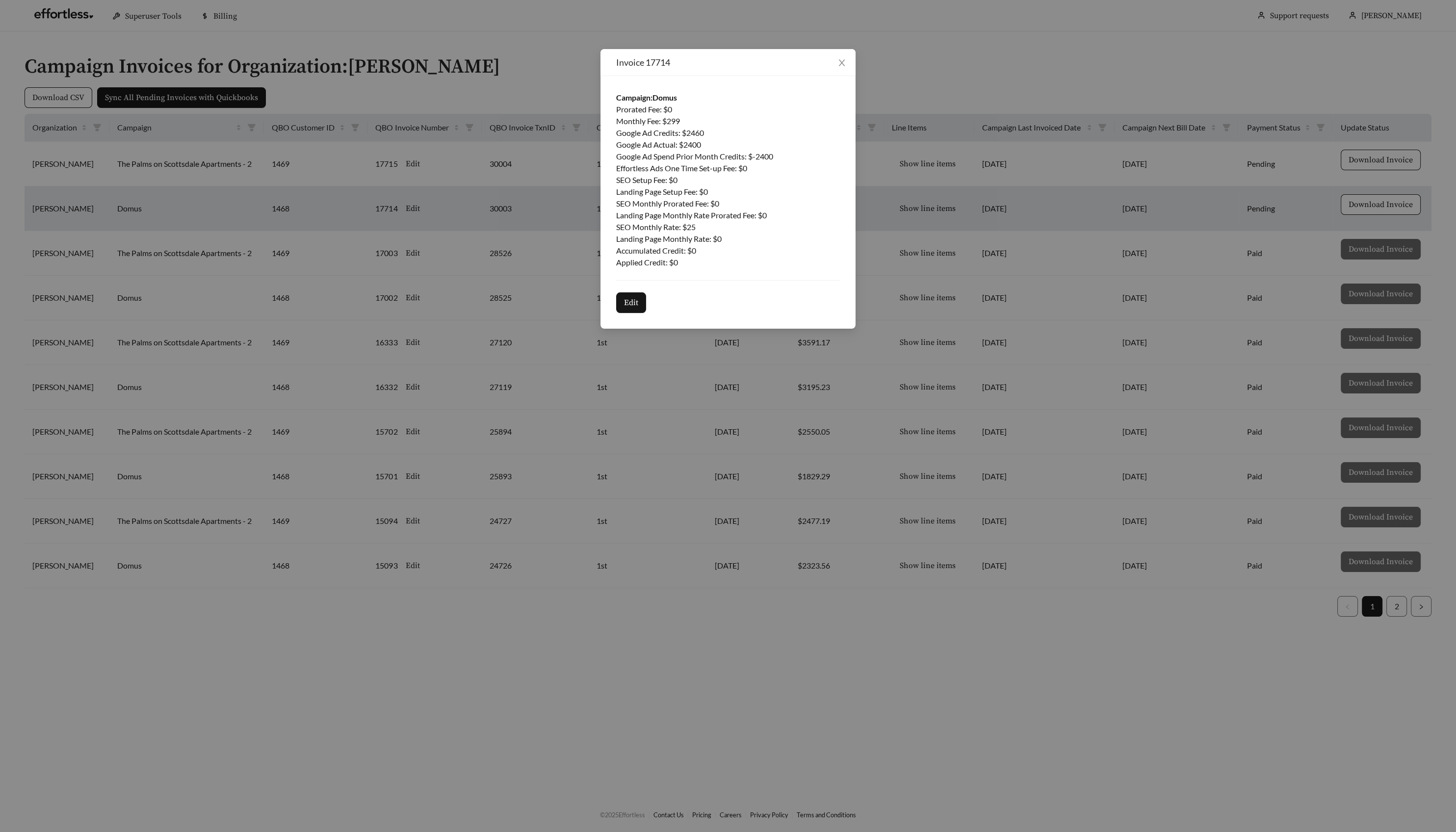
click at [855, 105] on div "Campaign: Domus Prorated Fee : $ 0 Monthly Fee : $ 299 Google Ad Credits : $ 24…" at bounding box center [727, 202] width 255 height 253
click at [842, 63] on icon "close" at bounding box center [842, 63] width 6 height 6
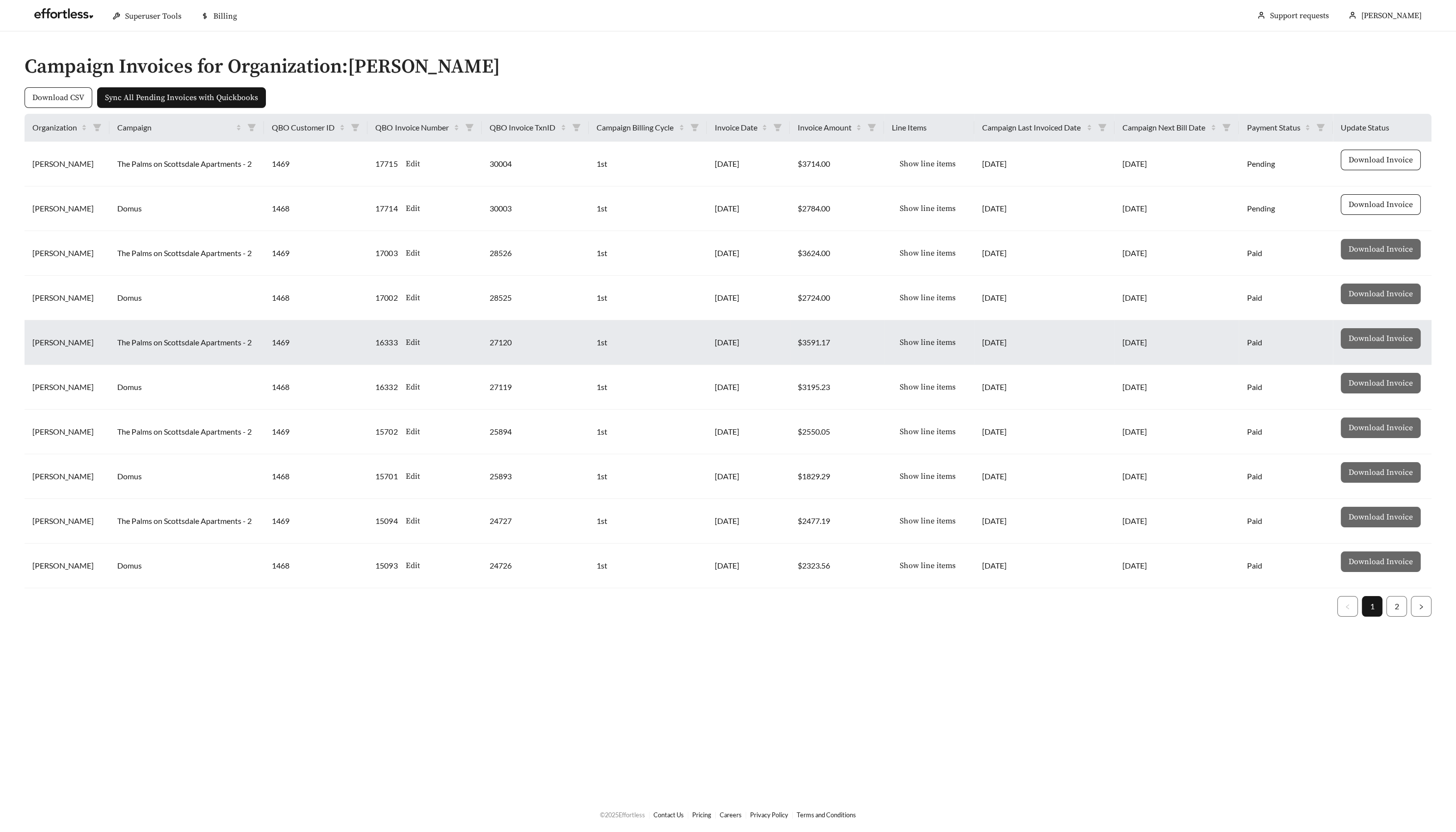
click at [917, 343] on span "Show line items" at bounding box center [928, 342] width 56 height 12
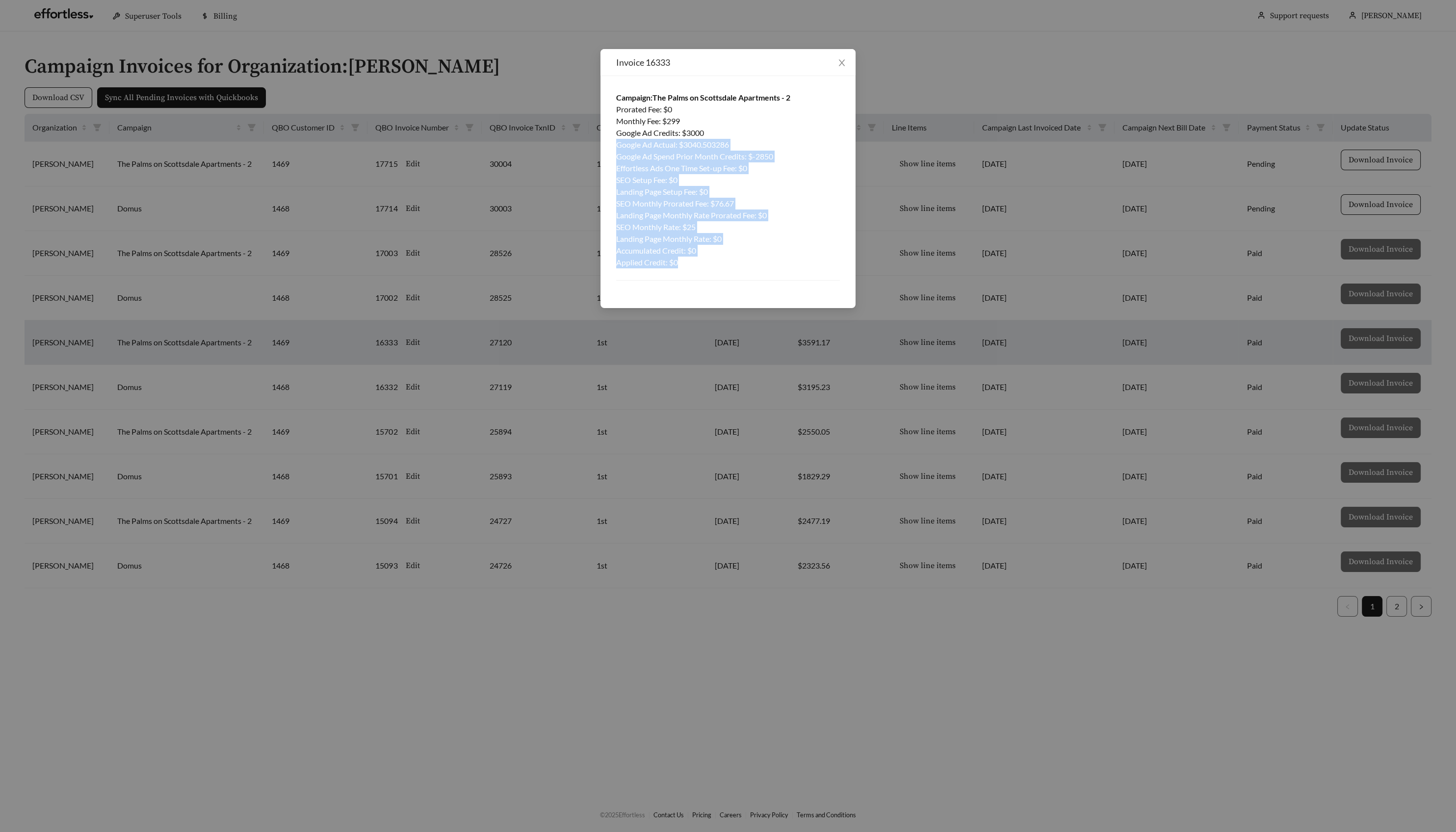
drag, startPoint x: 742, startPoint y: 255, endPoint x: 605, endPoint y: 141, distance: 178.2
click at [605, 141] on div "Campaign: The Palms on Scottsdale Apartments - 2 Prorated Fee : $ 0 Monthly Fee…" at bounding box center [727, 192] width 255 height 232
click at [839, 60] on icon "close" at bounding box center [842, 63] width 9 height 9
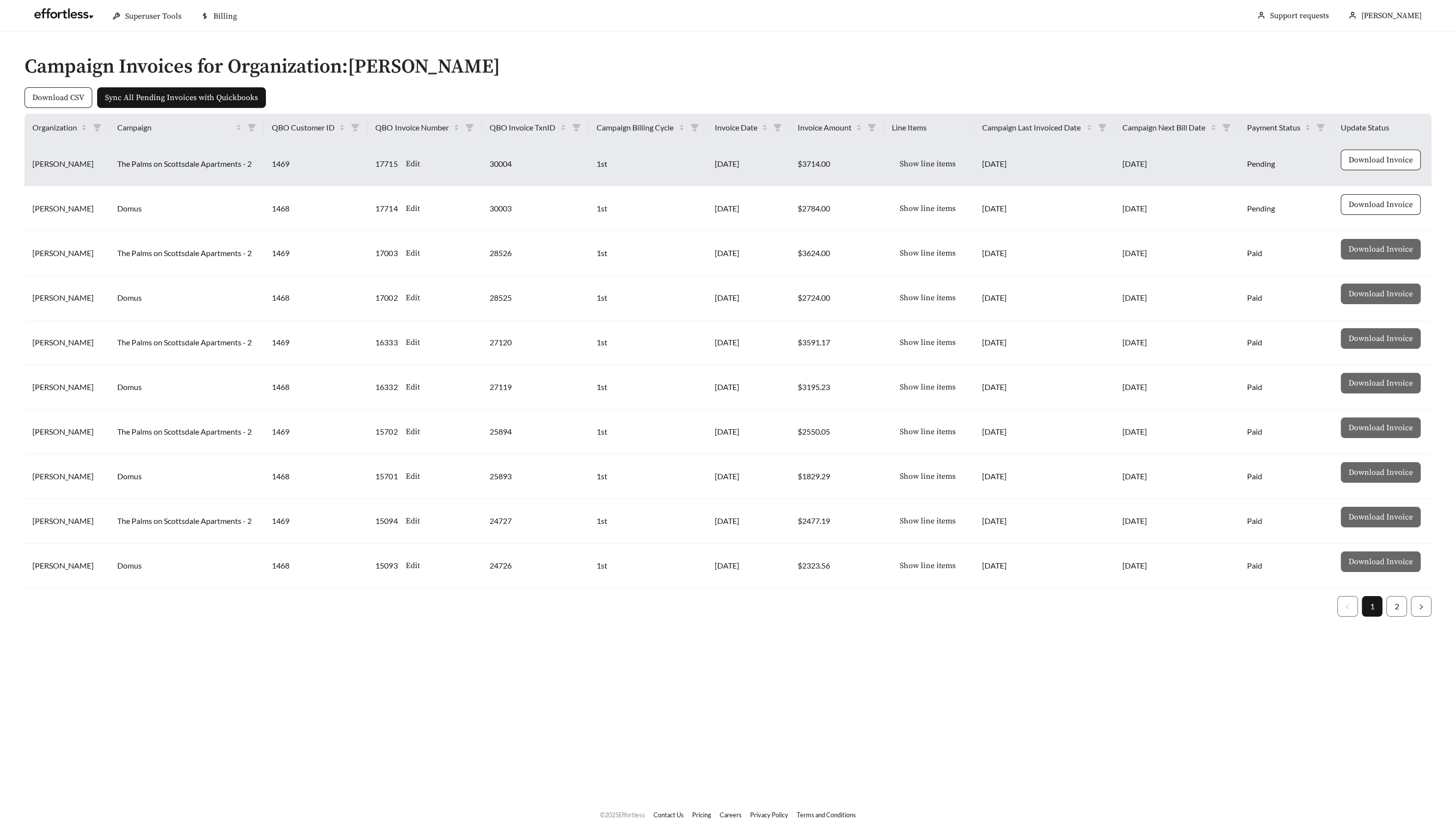
click at [899, 157] on button "Show line items" at bounding box center [928, 164] width 72 height 20
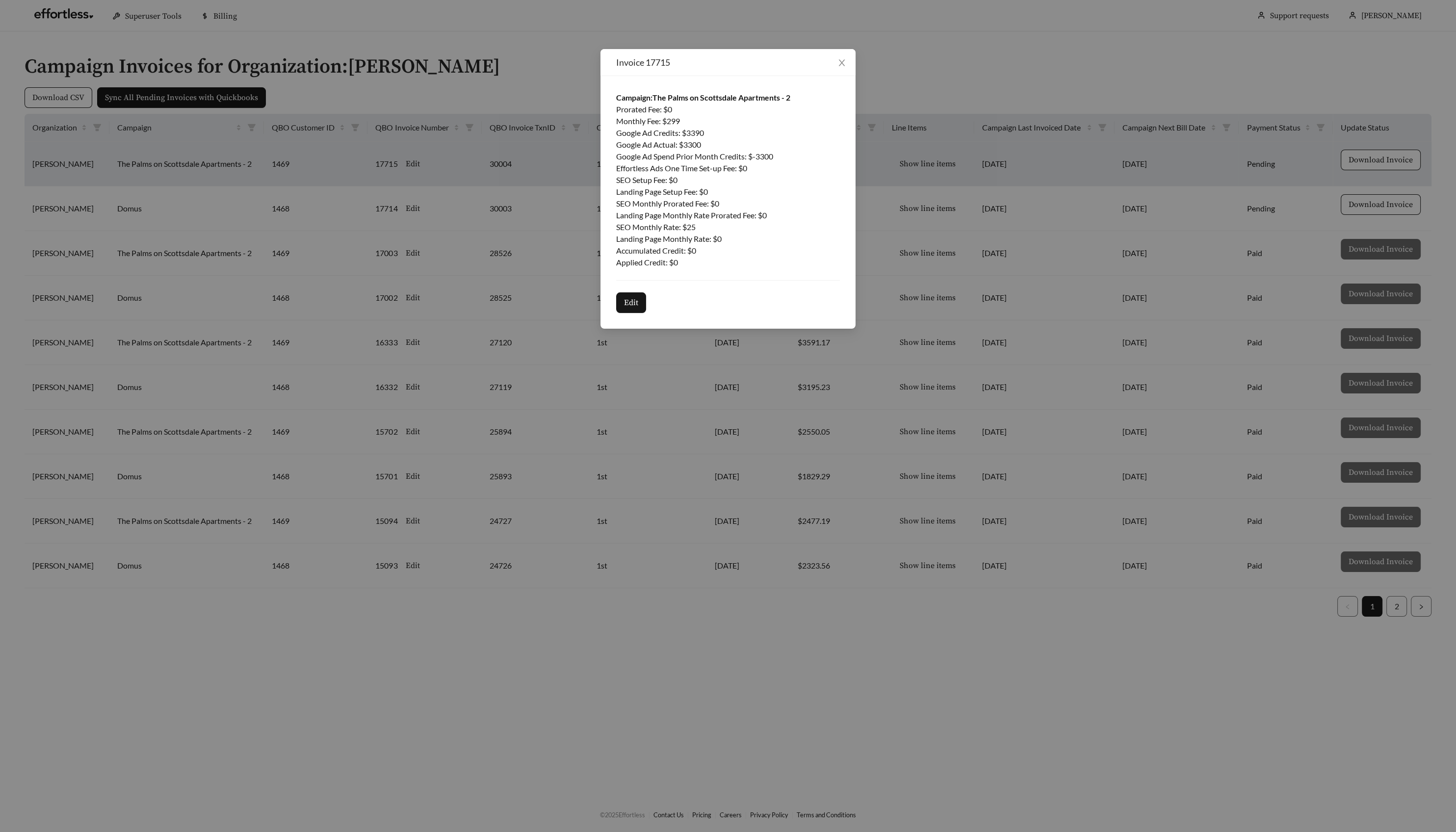
click at [954, 209] on div "Invoice 17715 Campaign: The Palms on Scottsdale Apartments - 2 Prorated Fee : $…" at bounding box center [728, 416] width 1456 height 832
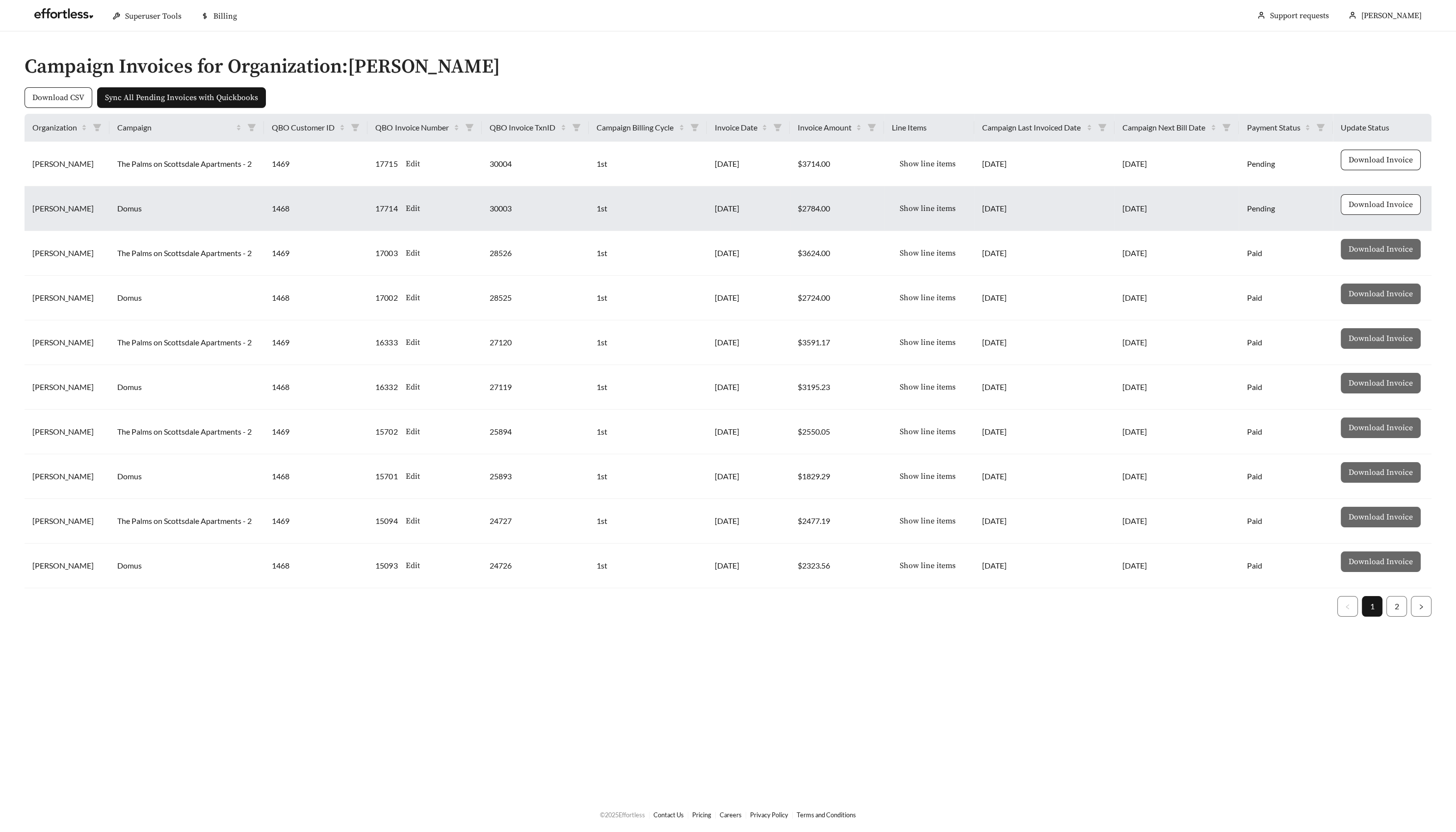
click at [1375, 202] on span "Download Invoice" at bounding box center [1381, 205] width 64 height 12
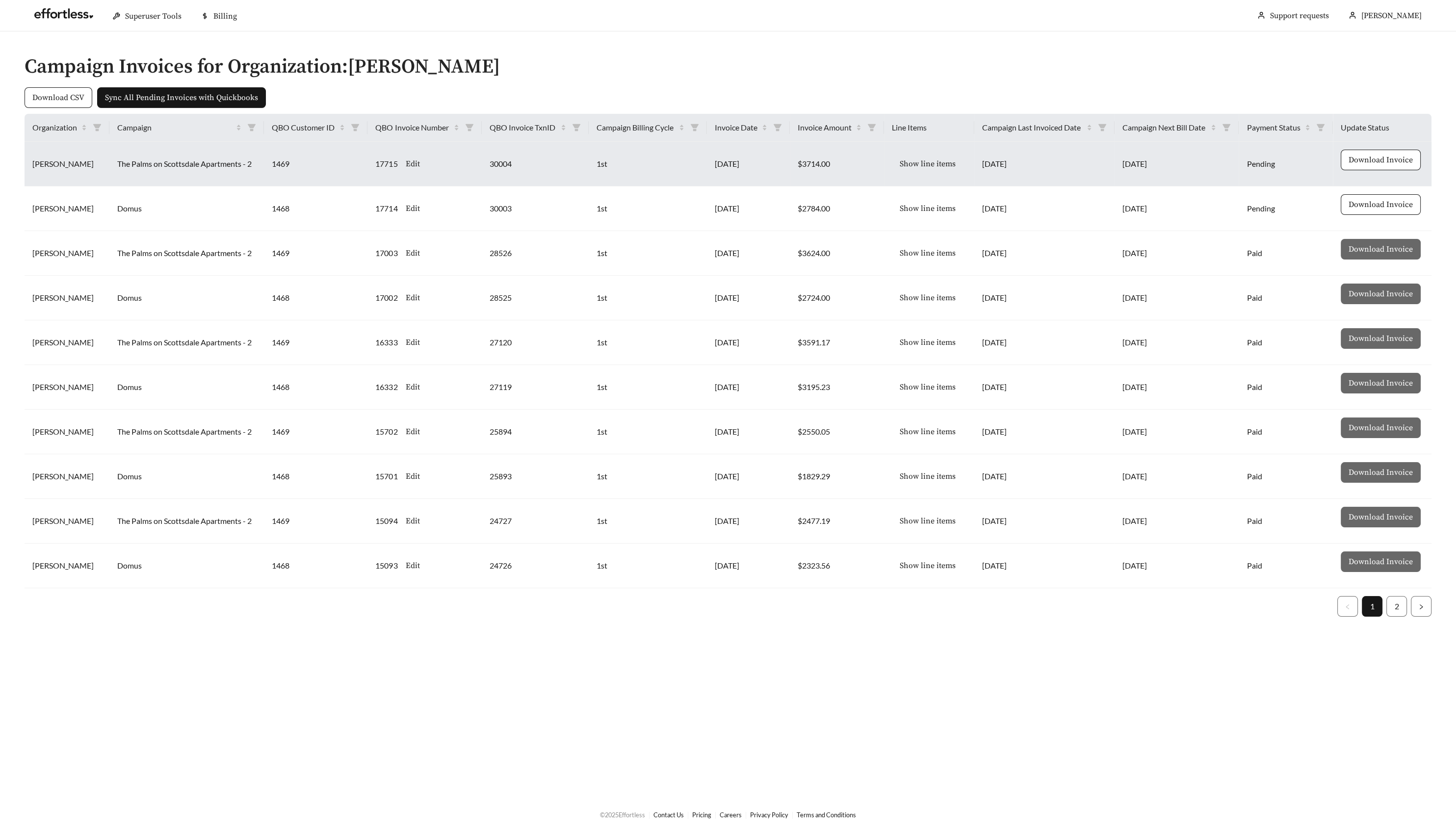
click at [933, 163] on span "Show line items" at bounding box center [928, 163] width 56 height 12
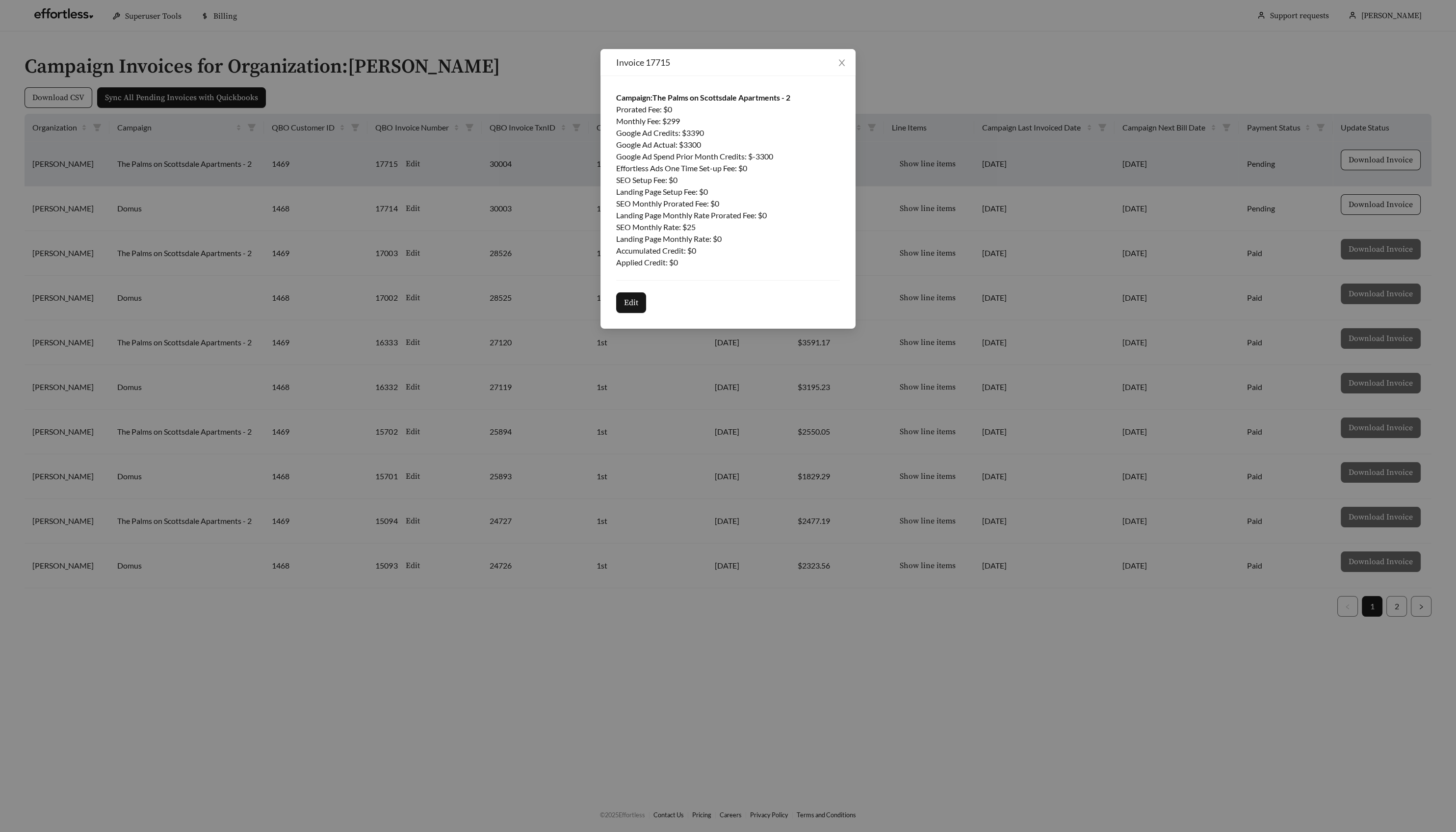
click at [920, 202] on div "Invoice 17715 Campaign: The Palms on Scottsdale Apartments - 2 Prorated Fee : $…" at bounding box center [728, 416] width 1456 height 832
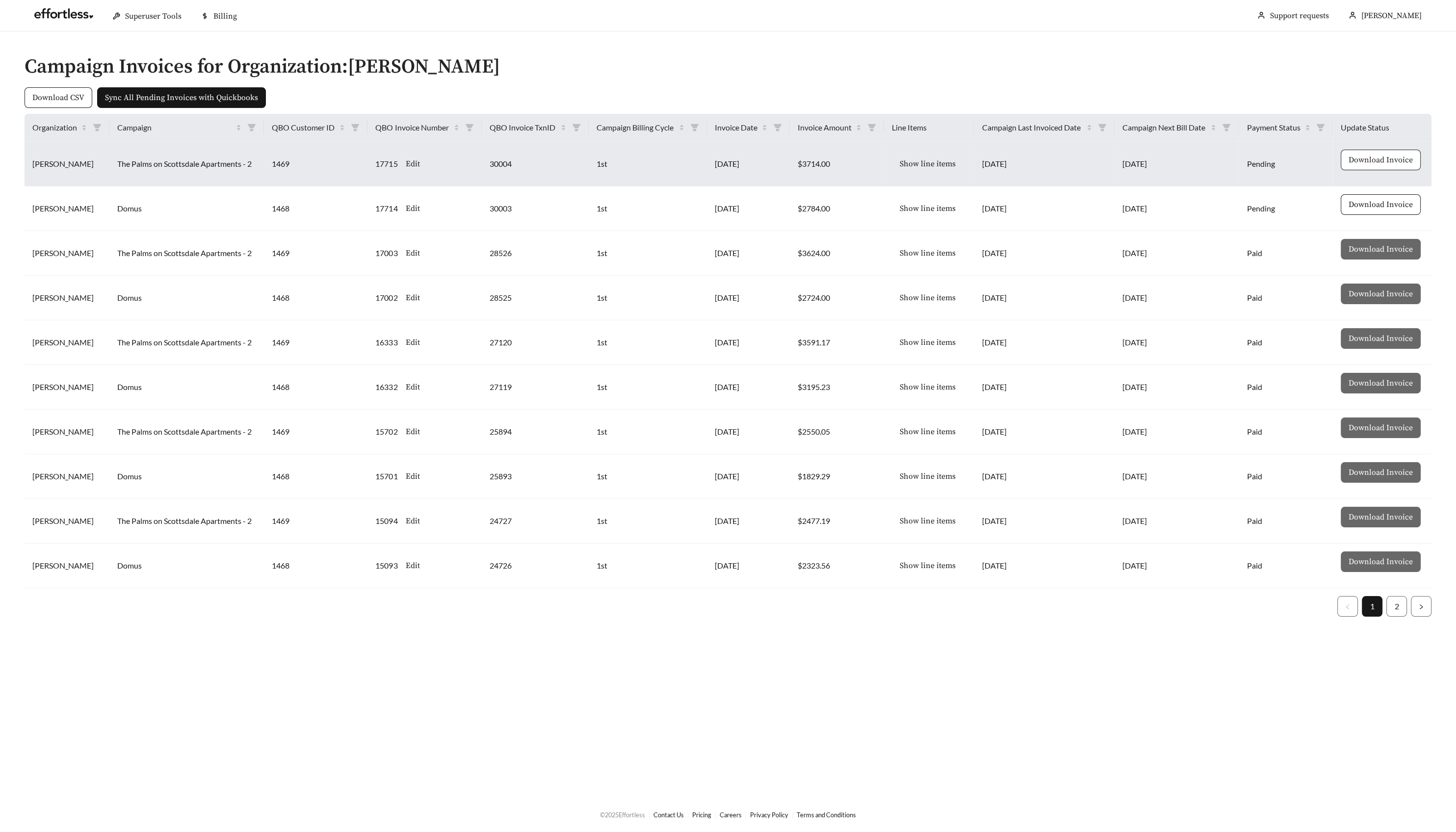
click at [1380, 155] on span "Download Invoice" at bounding box center [1381, 160] width 64 height 12
